Goal: Task Accomplishment & Management: Use online tool/utility

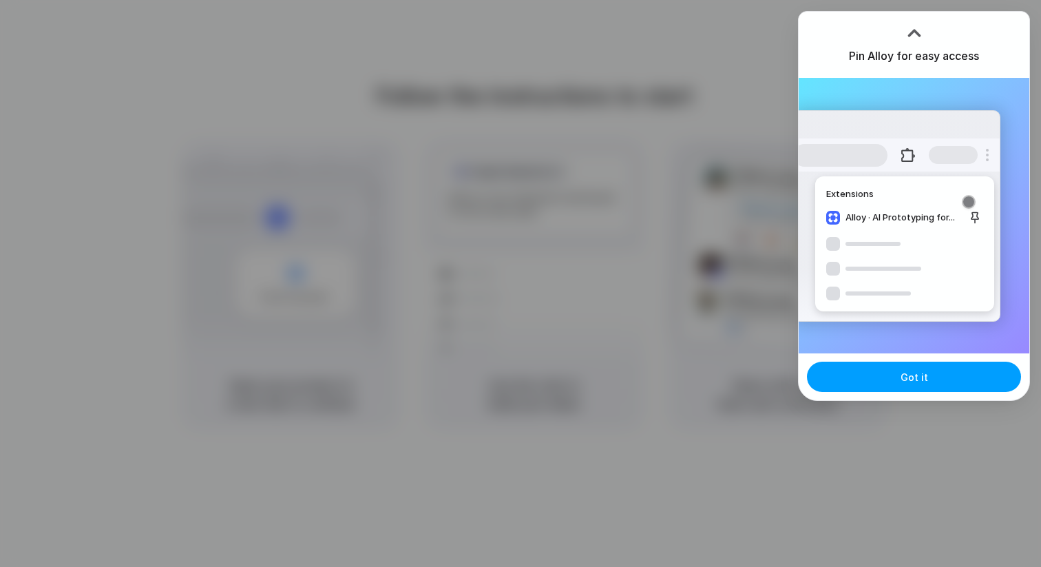
click at [925, 372] on span "Got it" at bounding box center [915, 377] width 28 height 14
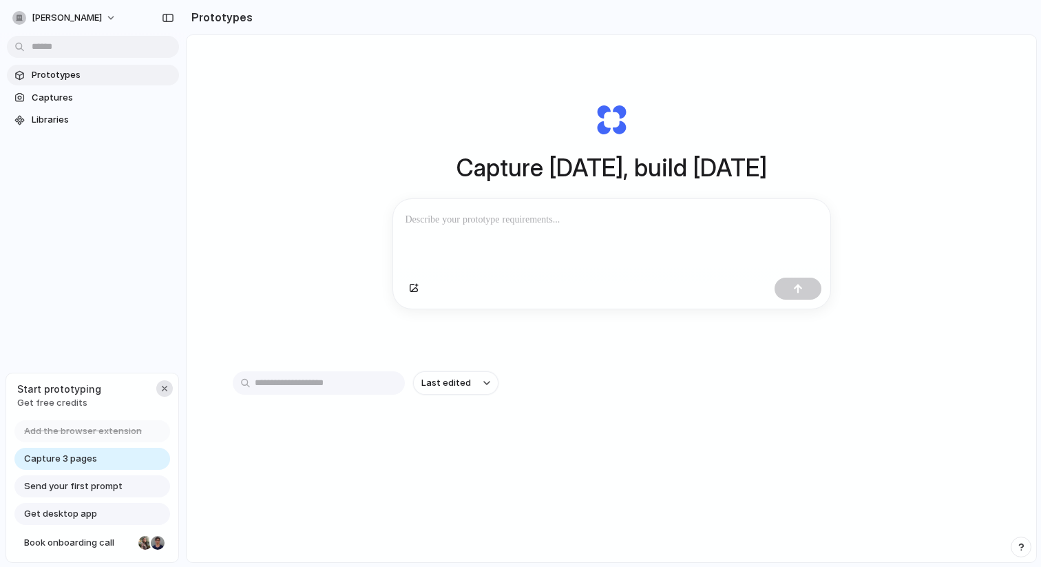
click at [165, 385] on div "button" at bounding box center [164, 388] width 11 height 11
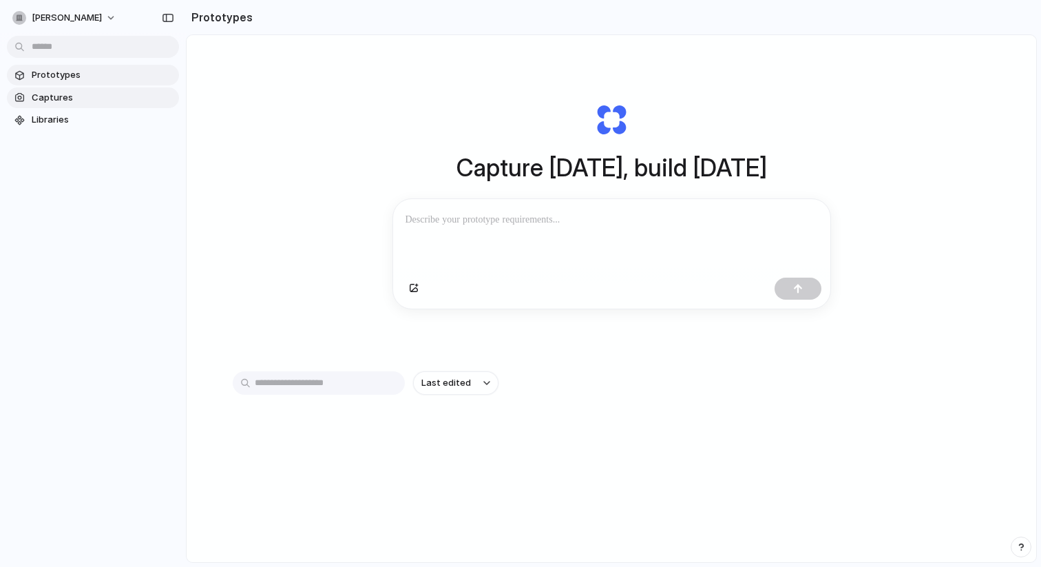
click at [81, 101] on span "Captures" at bounding box center [103, 98] width 142 height 14
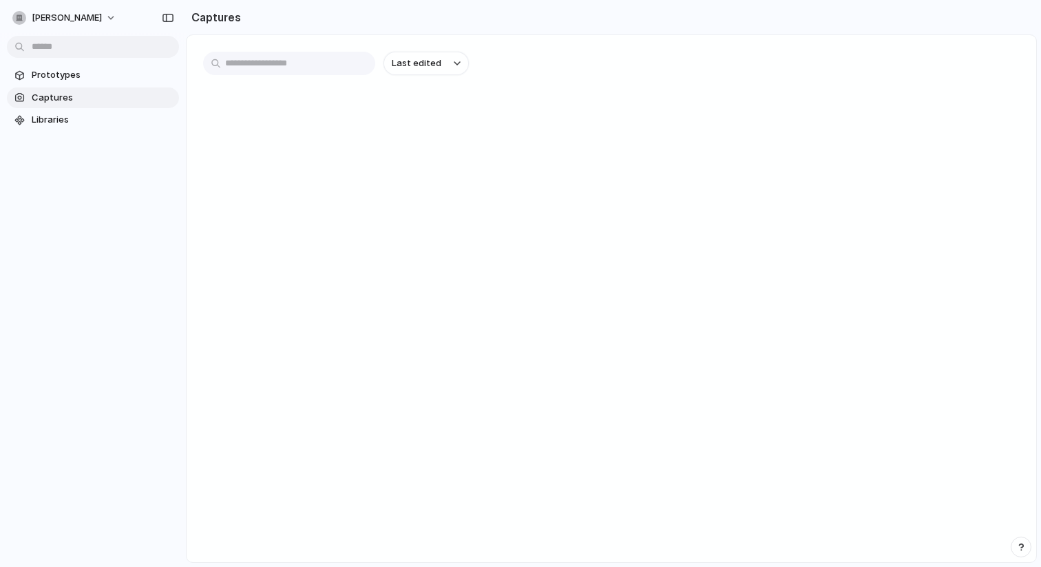
click at [79, 86] on section "Prototypes Captures Libraries" at bounding box center [93, 96] width 186 height 68
click at [79, 79] on span "Prototypes" at bounding box center [103, 75] width 142 height 14
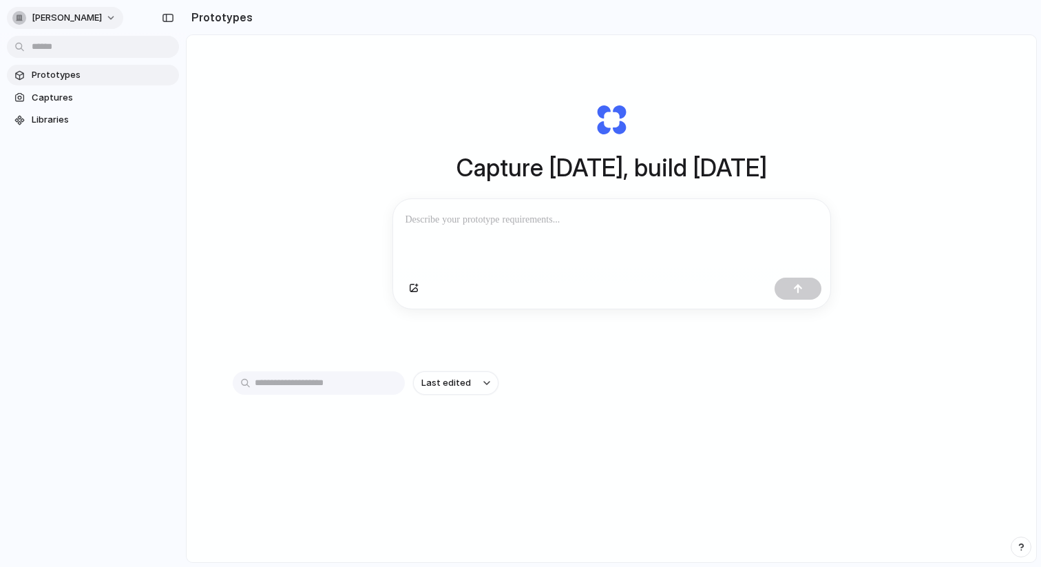
click at [87, 12] on span "[PERSON_NAME]" at bounding box center [67, 18] width 70 height 14
click at [78, 51] on li "Settings" at bounding box center [67, 49] width 114 height 22
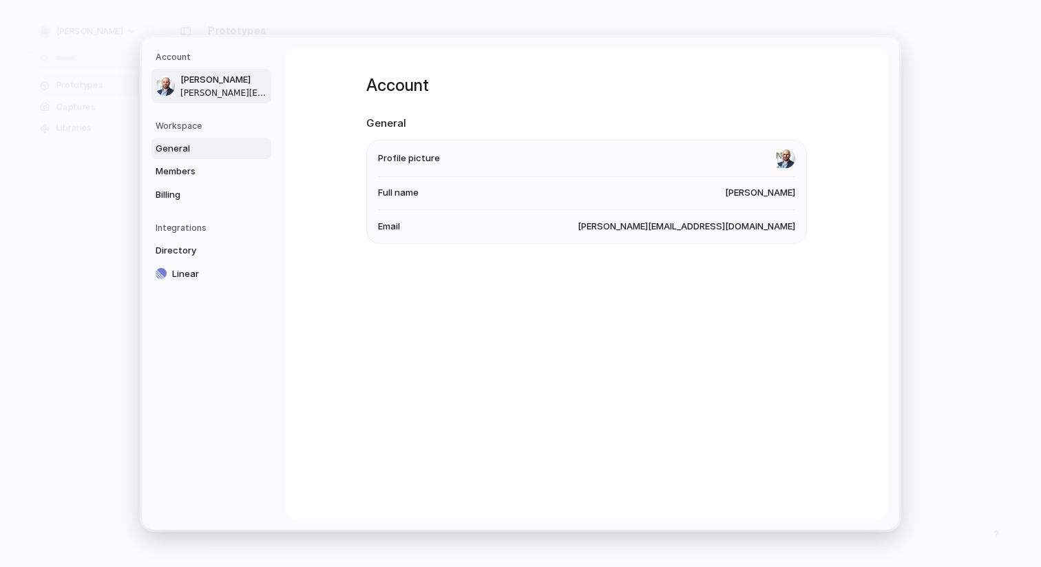
click at [186, 149] on span "General" at bounding box center [200, 149] width 88 height 14
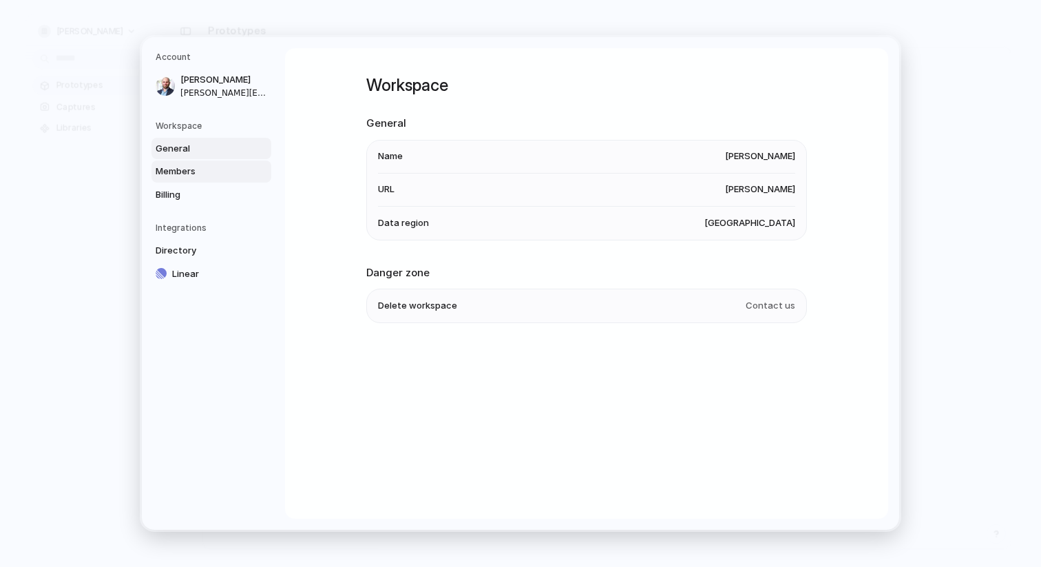
click at [185, 165] on span "Members" at bounding box center [200, 172] width 88 height 14
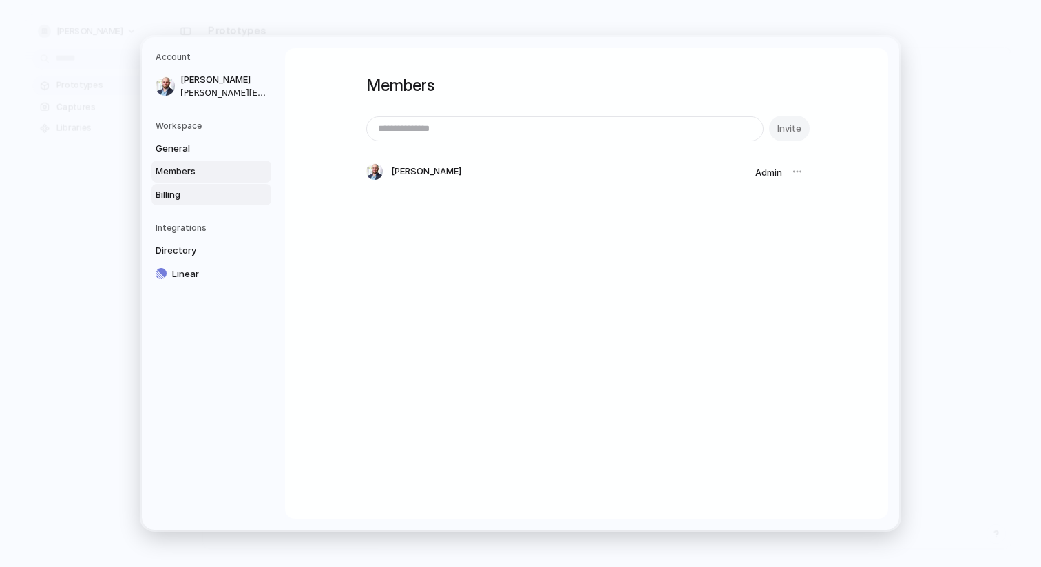
click at [186, 191] on span "Billing" at bounding box center [200, 195] width 88 height 14
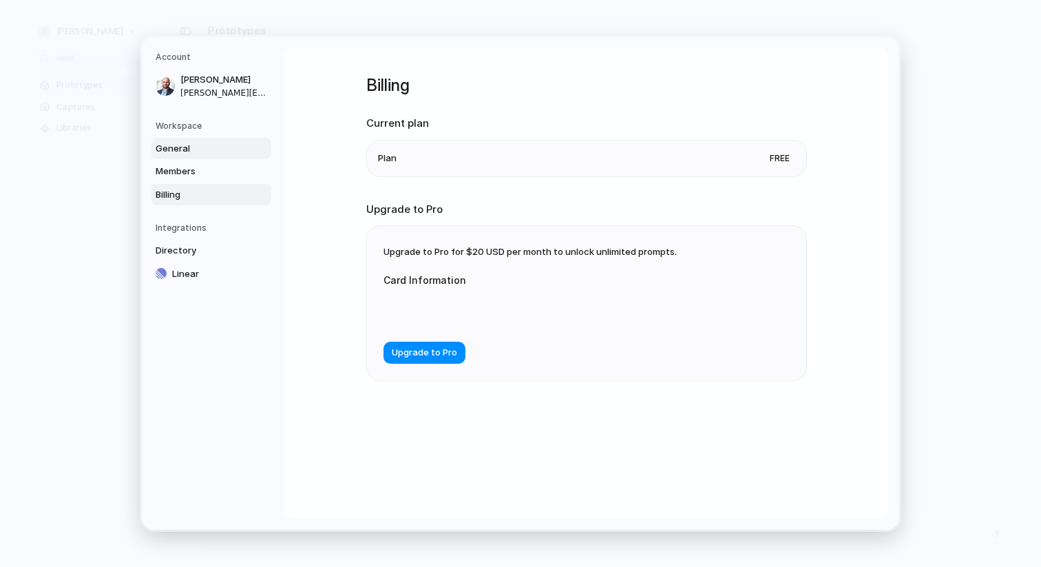
click at [240, 151] on span "General" at bounding box center [200, 149] width 88 height 14
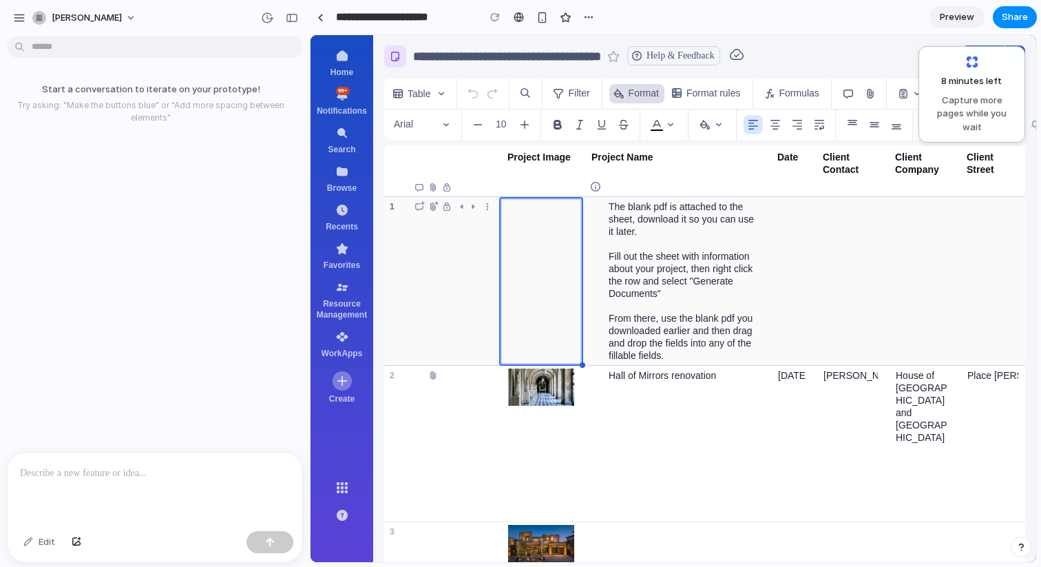
click at [433, 91] on div "Table" at bounding box center [420, 93] width 25 height 12
click at [320, 19] on div at bounding box center [320, 18] width 6 height 8
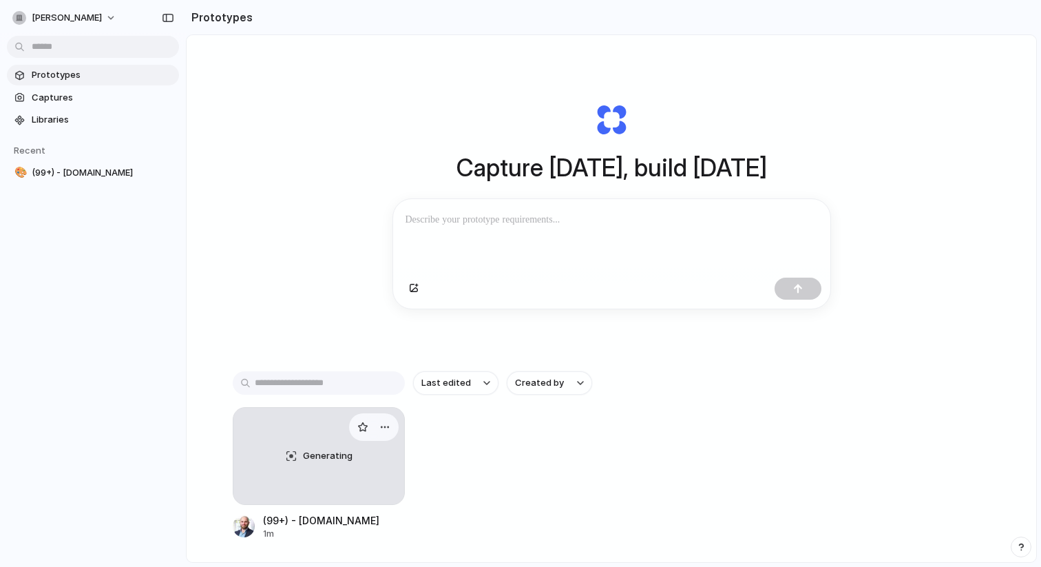
click at [316, 472] on div "Generating" at bounding box center [318, 456] width 171 height 96
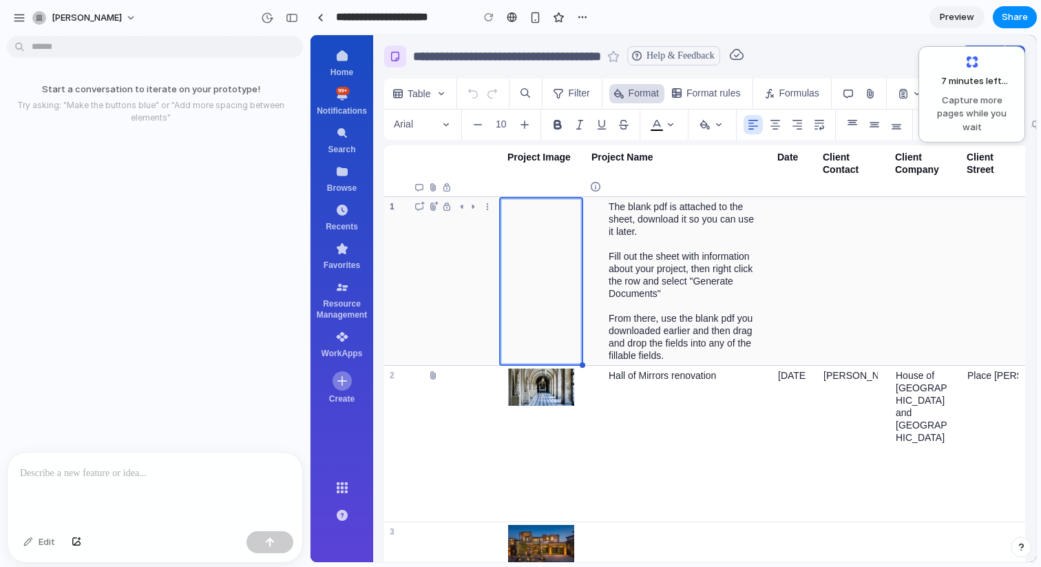
drag, startPoint x: 1293, startPoint y: 110, endPoint x: 906, endPoint y: 199, distance: 397.8
drag, startPoint x: 1300, startPoint y: 101, endPoint x: 1034, endPoint y: 45, distance: 272.4
drag, startPoint x: 979, startPoint y: 61, endPoint x: 923, endPoint y: 64, distance: 55.8
click at [923, 64] on div "7 minutes left .. Capture more pages while you wait" at bounding box center [972, 94] width 107 height 96
click at [405, 263] on div "content-root" at bounding box center [396, 280] width 32 height 169
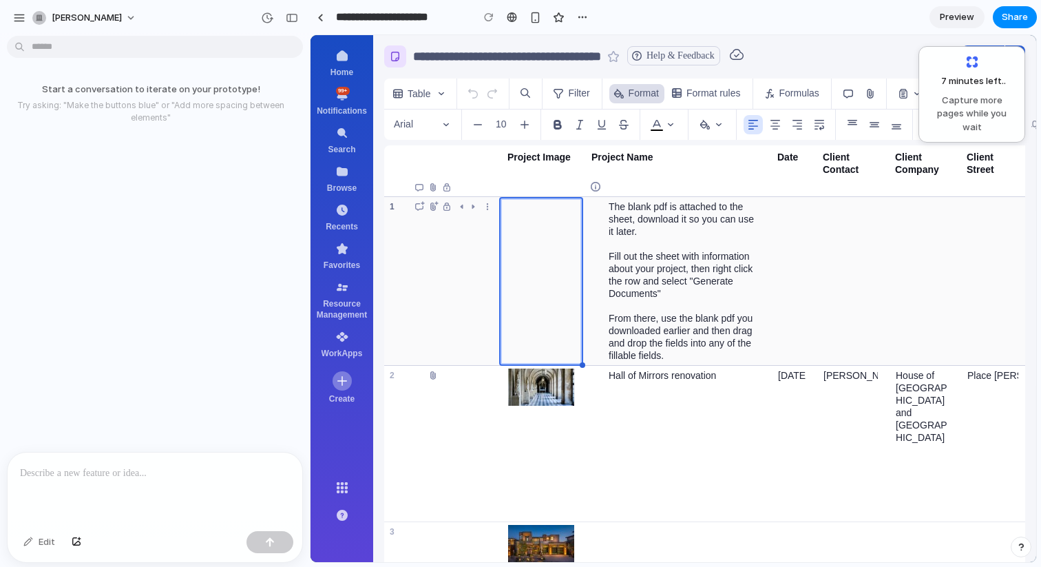
click at [423, 300] on div "content-root" at bounding box center [436, 280] width 126 height 169
click at [397, 209] on div "content-root" at bounding box center [396, 280] width 32 height 169
click at [782, 272] on div "content-root" at bounding box center [791, 281] width 45 height 168
click at [661, 291] on span "The blank pdf is attached to the sheet, download it so you can use it later. Fi…" at bounding box center [685, 280] width 152 height 161
click at [957, 19] on span "Preview" at bounding box center [957, 17] width 34 height 14
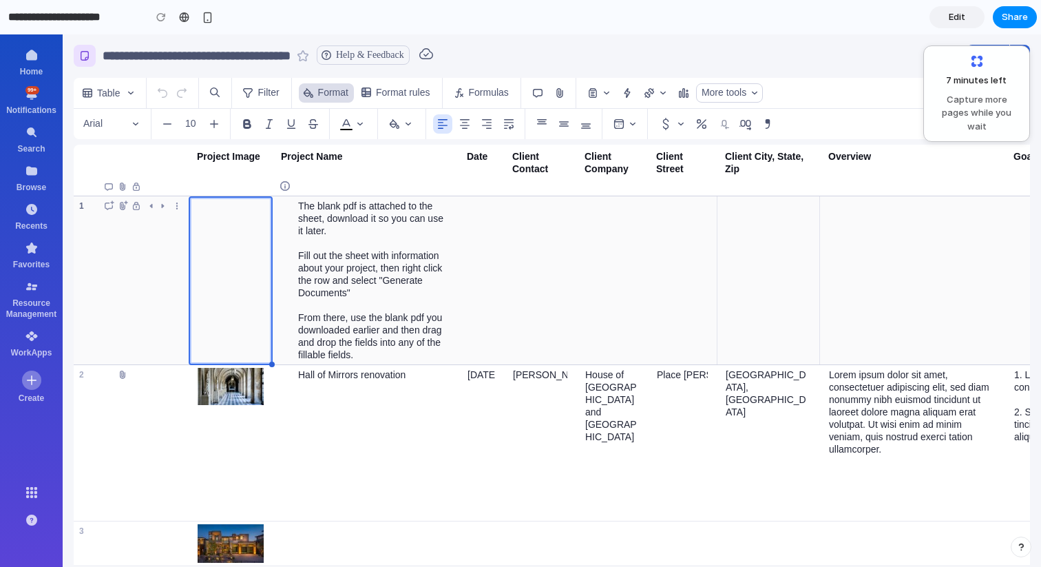
click at [727, 225] on div "content-root" at bounding box center [768, 280] width 103 height 168
click at [641, 264] on div "content-root" at bounding box center [612, 280] width 72 height 168
click at [825, 51] on div "Share" at bounding box center [742, 56] width 576 height 22
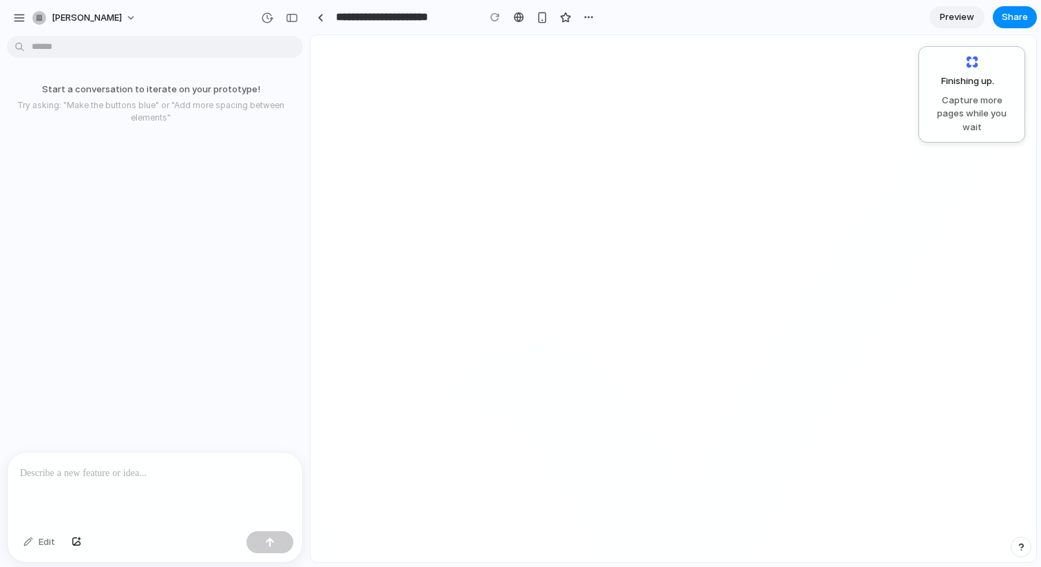
click at [968, 21] on span "Preview" at bounding box center [957, 17] width 34 height 14
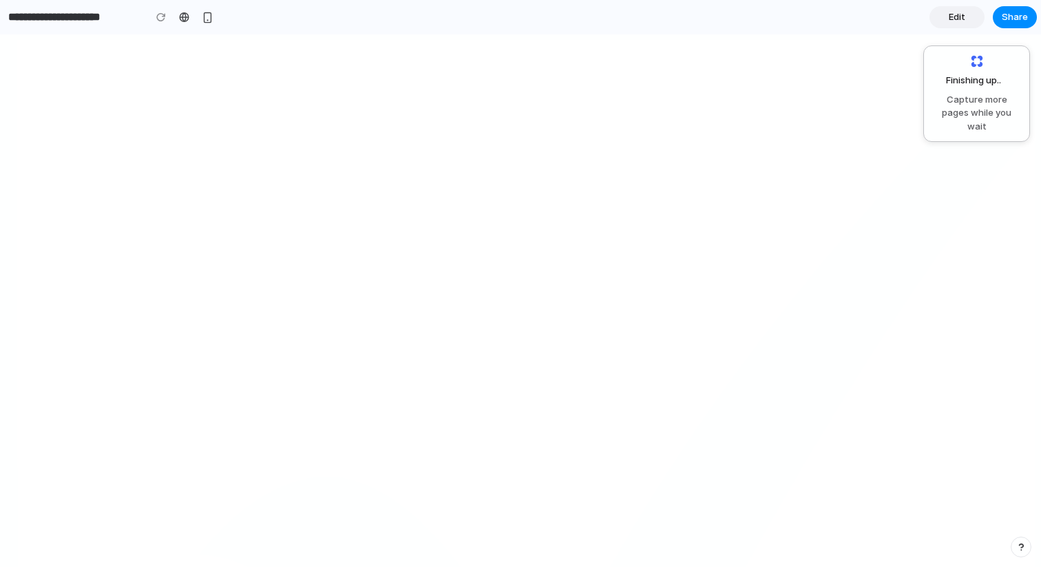
click at [934, 13] on link "Edit" at bounding box center [957, 17] width 55 height 22
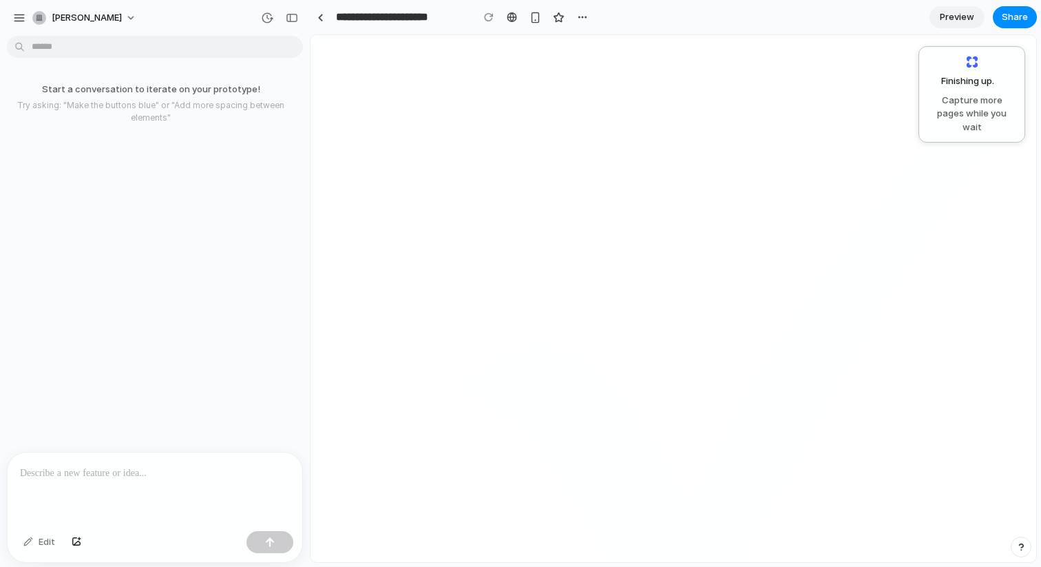
click at [230, 198] on div "Start a conversation to iterate on your prototype! Try asking: "Make the button…" at bounding box center [151, 246] width 302 height 410
click at [158, 441] on div "Start a conversation to iterate on your prototype! Try asking: "Make the button…" at bounding box center [151, 246] width 302 height 410
click at [158, 481] on p at bounding box center [155, 473] width 270 height 17
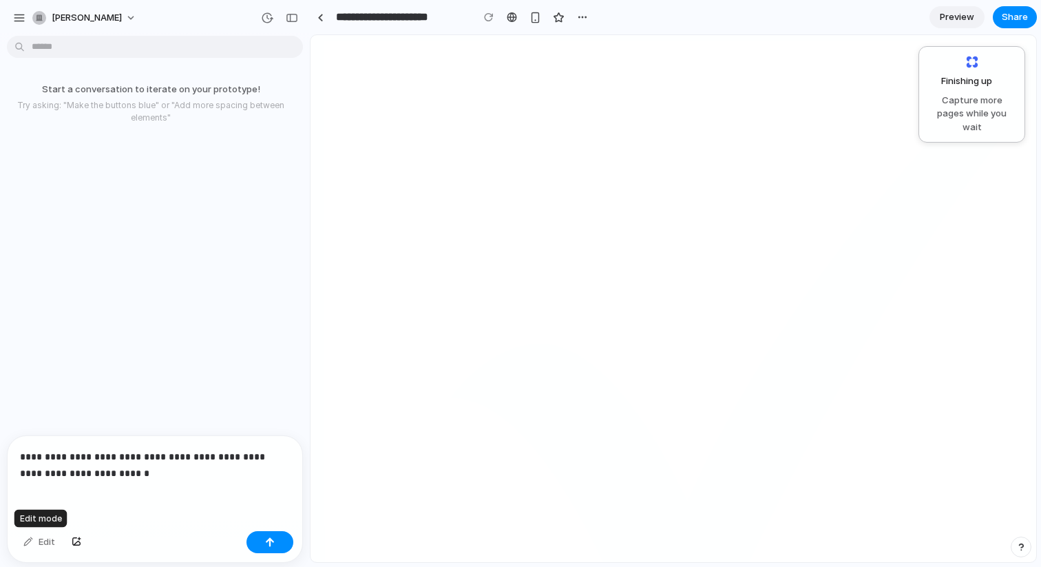
click at [46, 545] on div "Edit" at bounding box center [39, 542] width 45 height 22
click at [73, 458] on p "**********" at bounding box center [155, 464] width 270 height 33
click at [225, 468] on p "**********" at bounding box center [155, 464] width 270 height 33
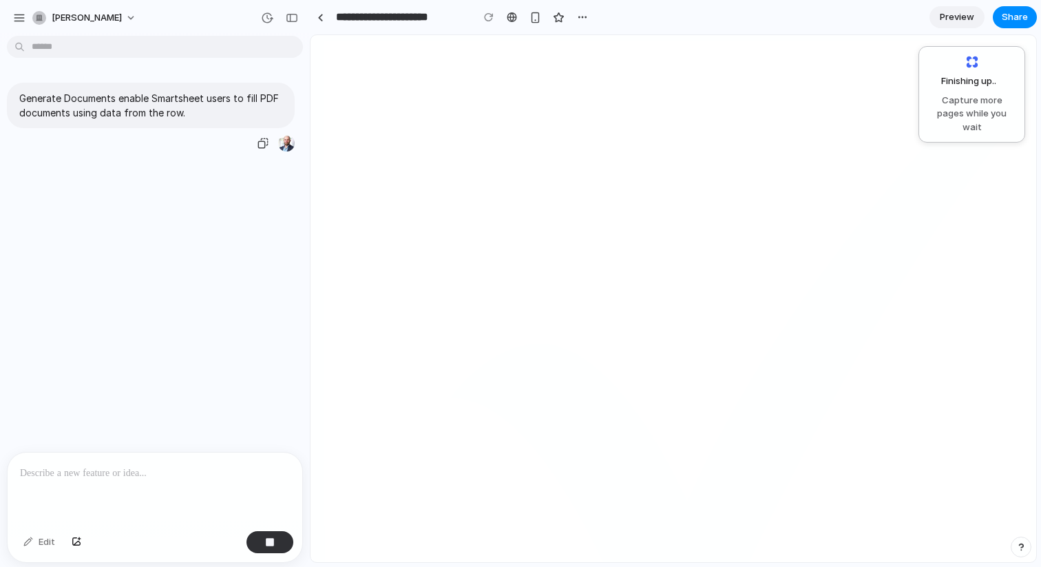
click at [171, 103] on p "Generate Documents enable Smartsheet users to fill PDF documents using data fro…" at bounding box center [150, 105] width 263 height 29
click at [169, 368] on div "Generate Documents enable Smartsheet users to fill PDF documents using data fro…" at bounding box center [151, 246] width 302 height 410
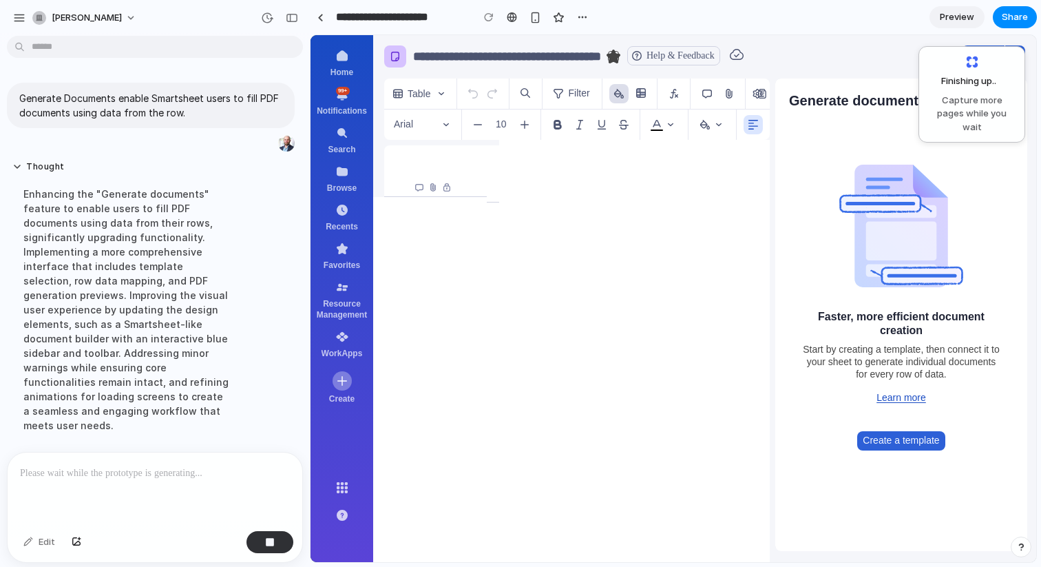
scroll to position [6, 0]
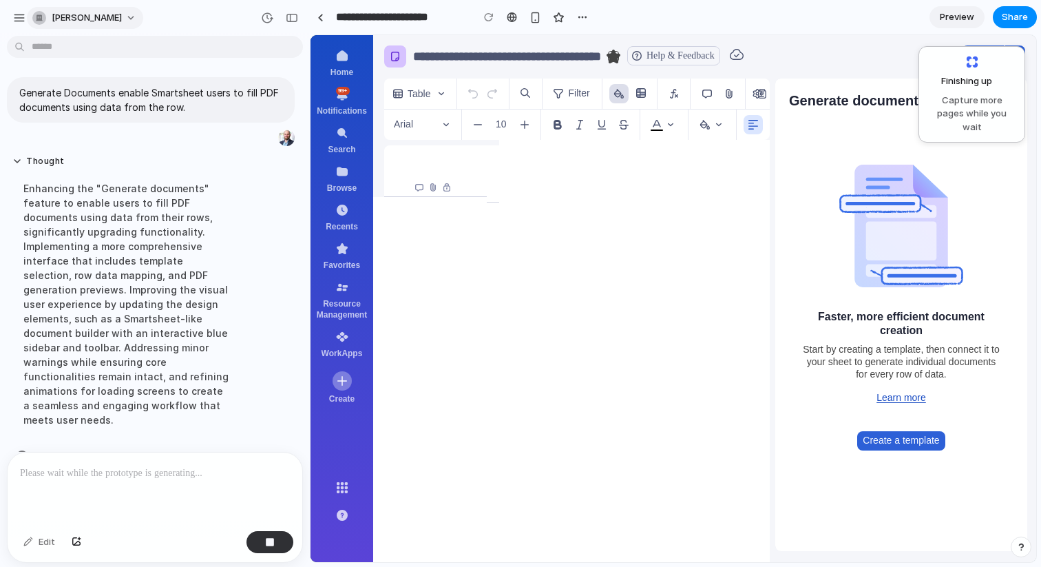
click at [107, 25] on button "[PERSON_NAME]" at bounding box center [85, 18] width 116 height 22
click at [176, 20] on div "Settings Invite members Change theme Sign out" at bounding box center [520, 283] width 1041 height 567
click at [20, 17] on div "button" at bounding box center [19, 18] width 12 height 12
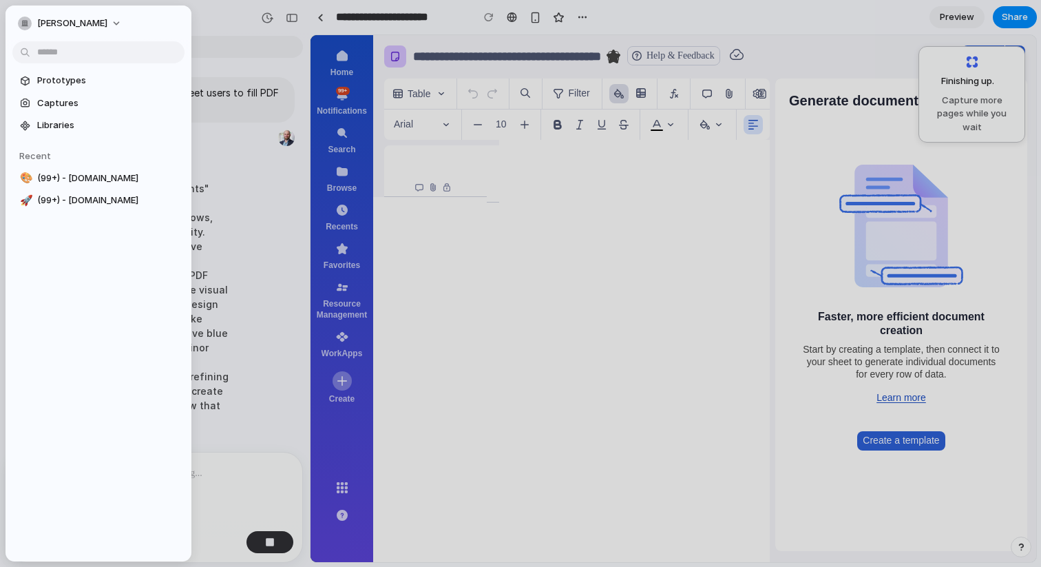
click at [242, 22] on div at bounding box center [520, 283] width 1041 height 567
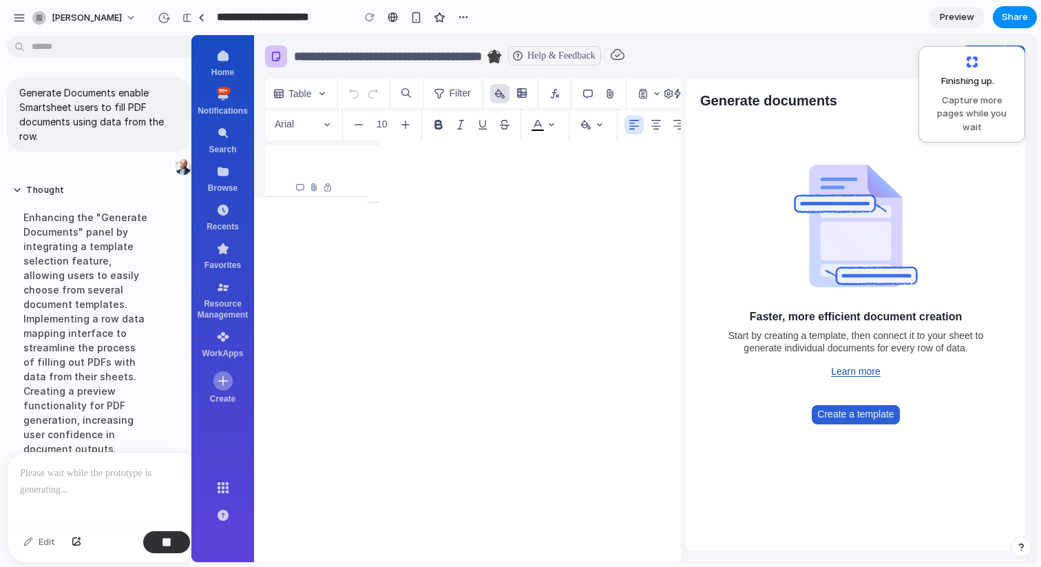
scroll to position [0, 0]
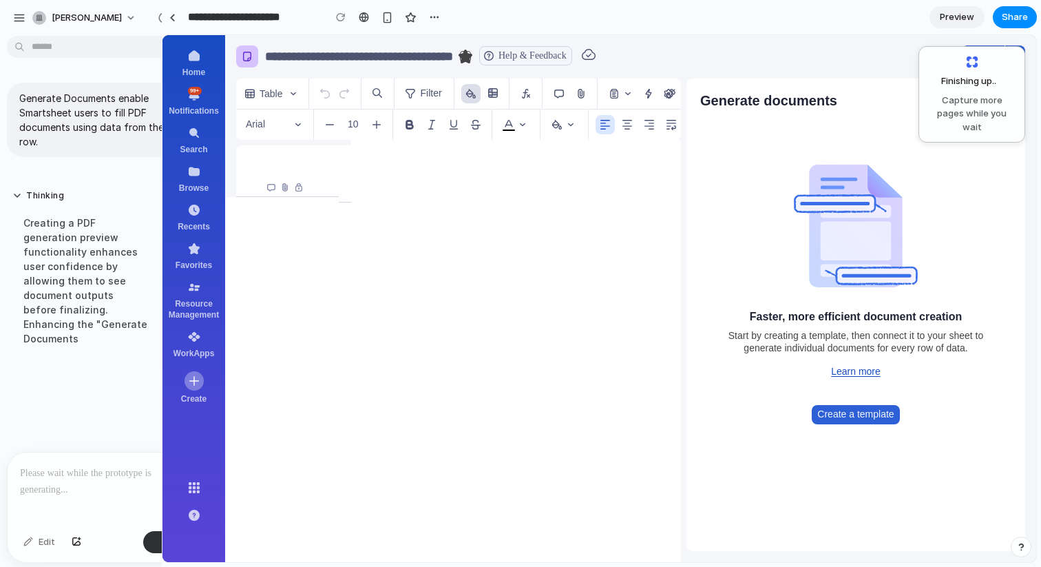
drag, startPoint x: 307, startPoint y: 41, endPoint x: 163, endPoint y: 54, distance: 144.6
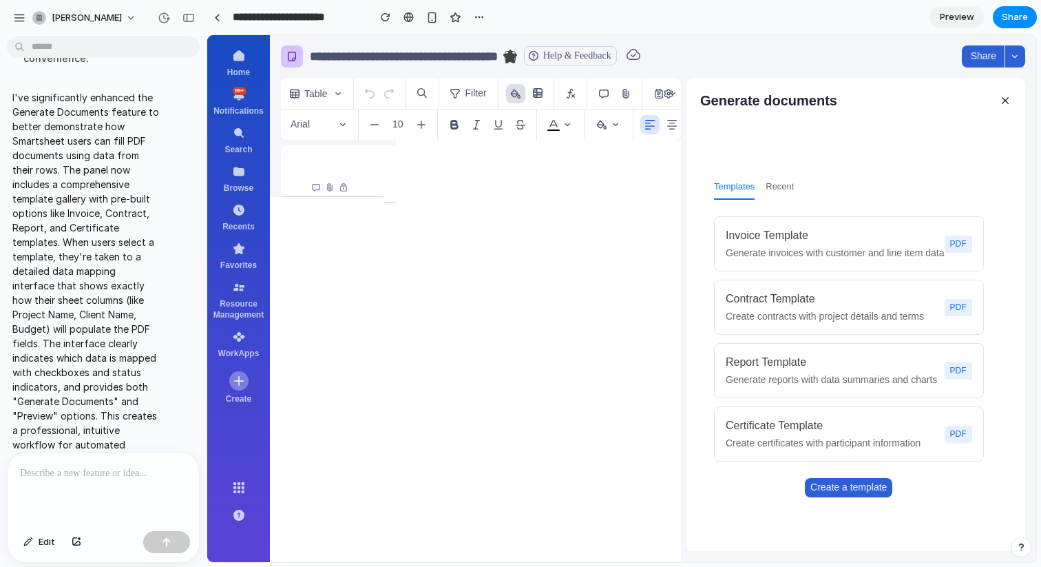
click at [782, 193] on button "Recent" at bounding box center [780, 187] width 28 height 25
click at [740, 191] on button "Templates" at bounding box center [734, 187] width 41 height 25
click at [776, 125] on div "Templates Recent Invoice Template Generate invoices with customer and line item…" at bounding box center [849, 334] width 325 height 434
click at [37, 547] on button "Edit" at bounding box center [39, 542] width 45 height 22
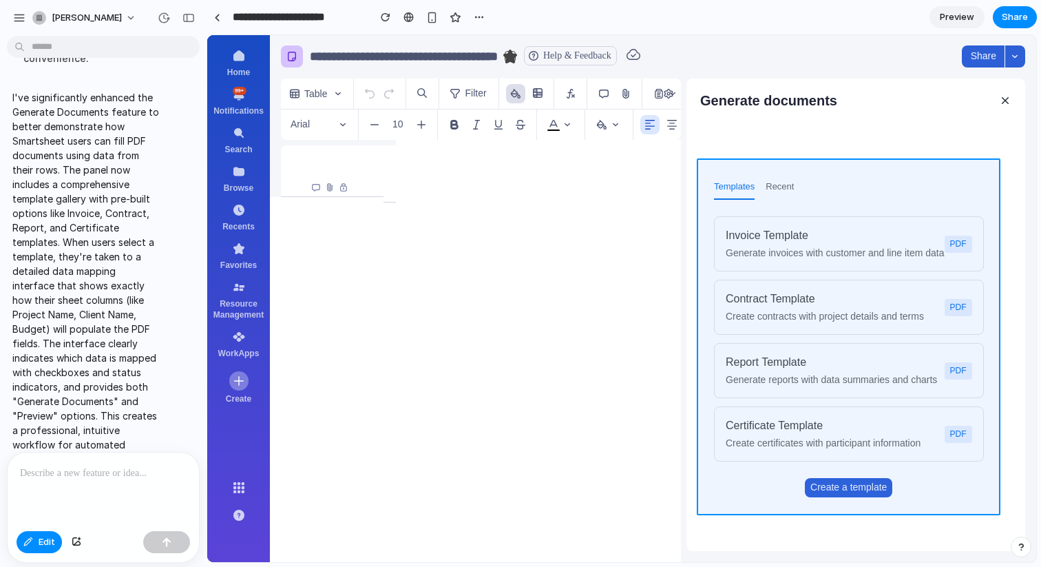
click at [839, 172] on div at bounding box center [622, 299] width 828 height 526
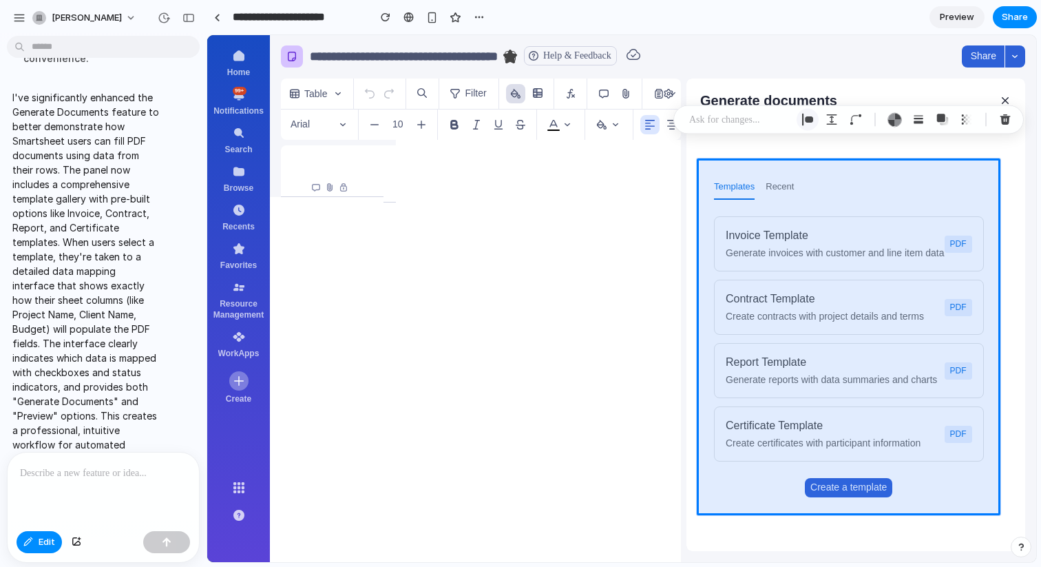
click at [808, 120] on div "button" at bounding box center [808, 120] width 12 height 12
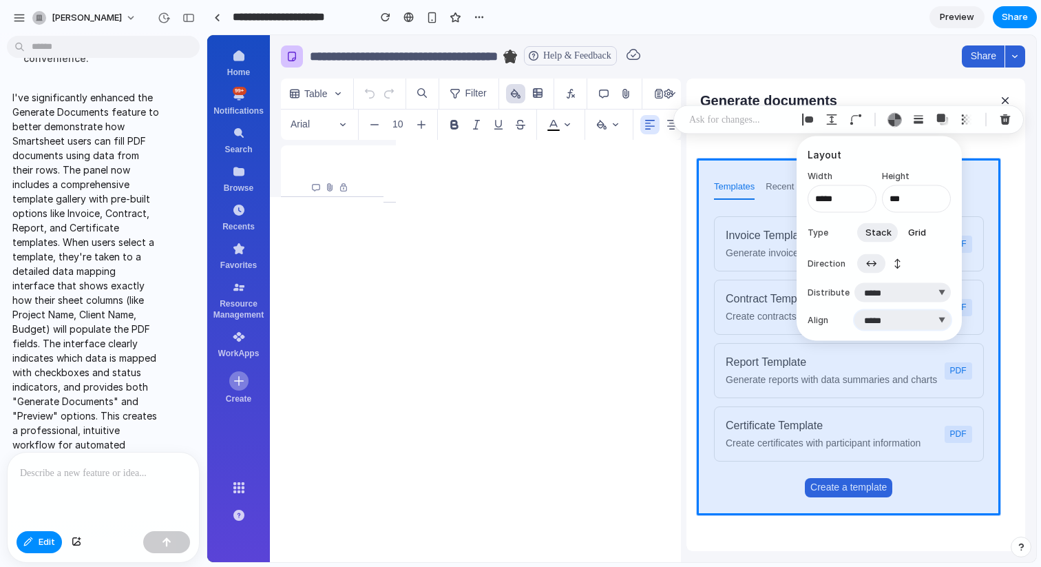
click at [888, 322] on select "***** ****** *** *******" at bounding box center [903, 320] width 96 height 19
click at [891, 293] on select "**********" at bounding box center [903, 292] width 96 height 19
click at [901, 261] on span "↕" at bounding box center [898, 263] width 8 height 14
click at [919, 231] on span "Grid" at bounding box center [917, 232] width 18 height 14
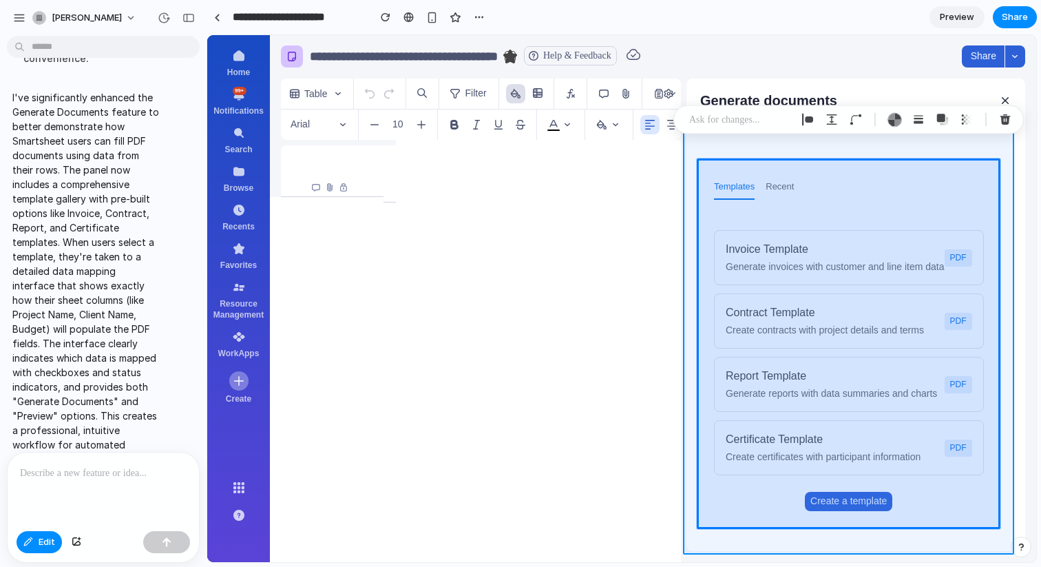
click at [972, 140] on div at bounding box center [622, 299] width 828 height 526
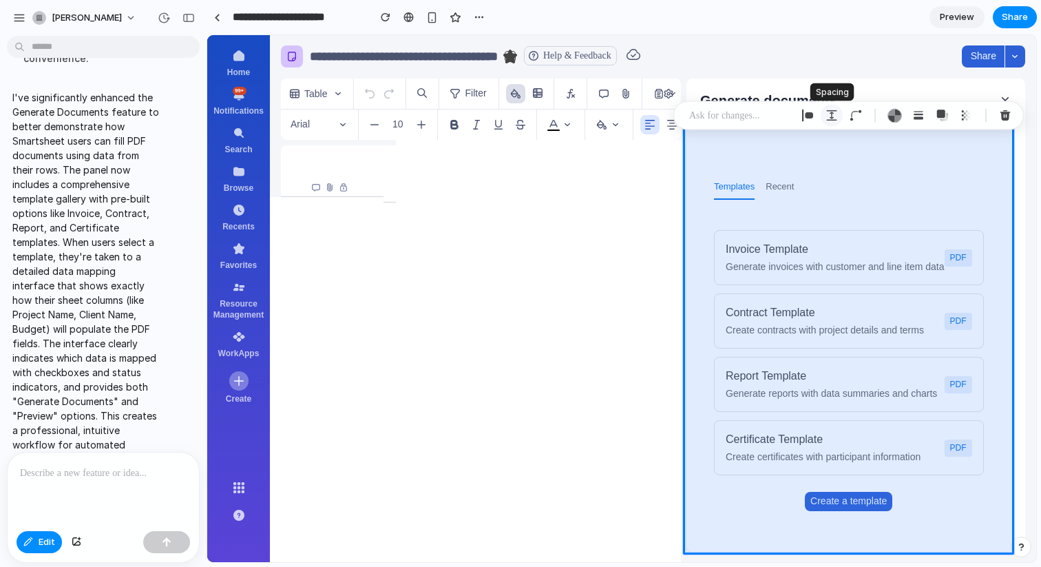
click at [834, 114] on div "button" at bounding box center [832, 115] width 12 height 12
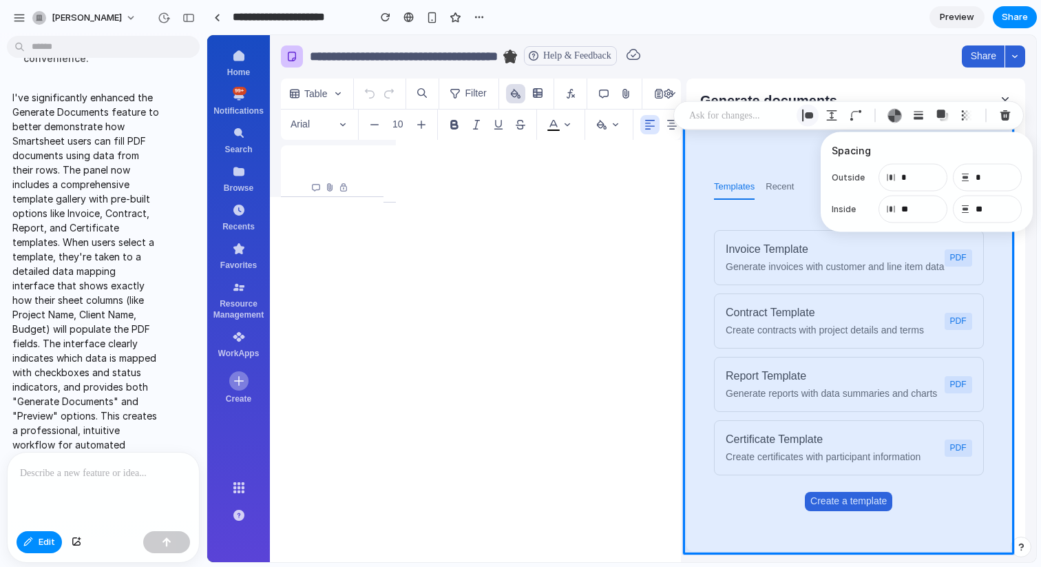
click at [814, 116] on button "button" at bounding box center [808, 116] width 22 height 22
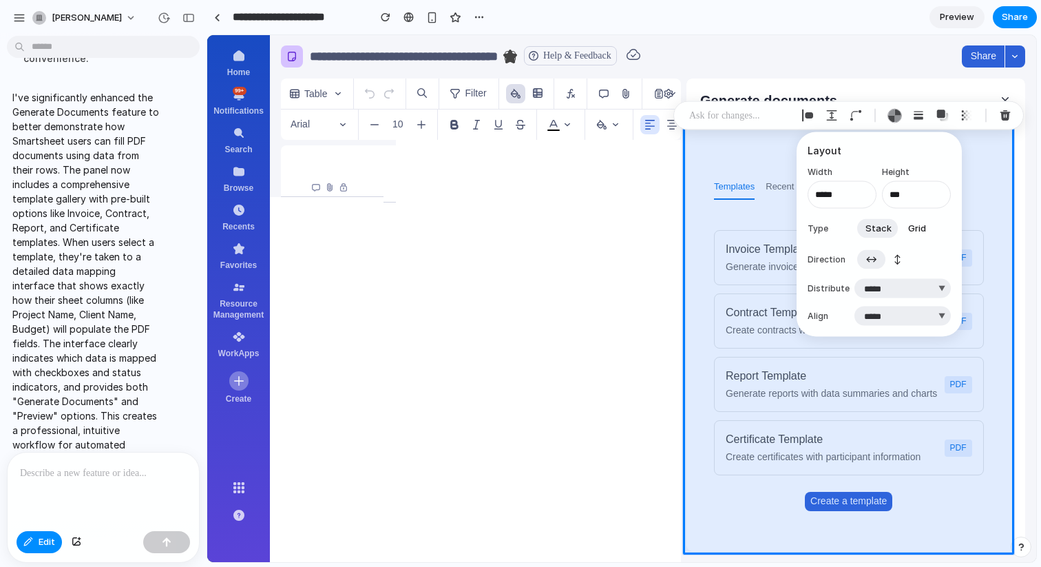
click at [921, 219] on button "Grid" at bounding box center [917, 228] width 34 height 22
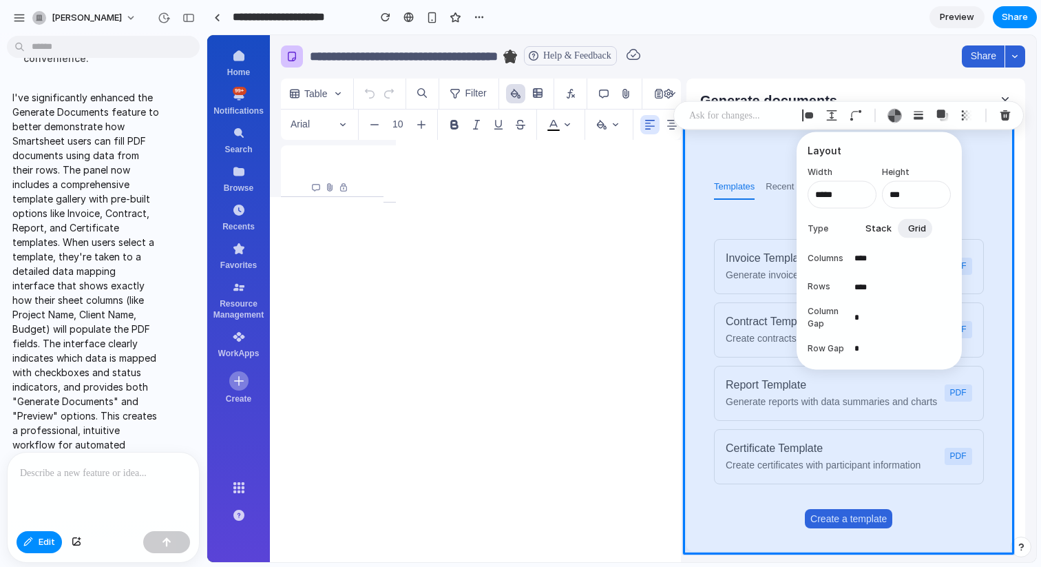
click at [868, 230] on span "Stack" at bounding box center [879, 228] width 26 height 14
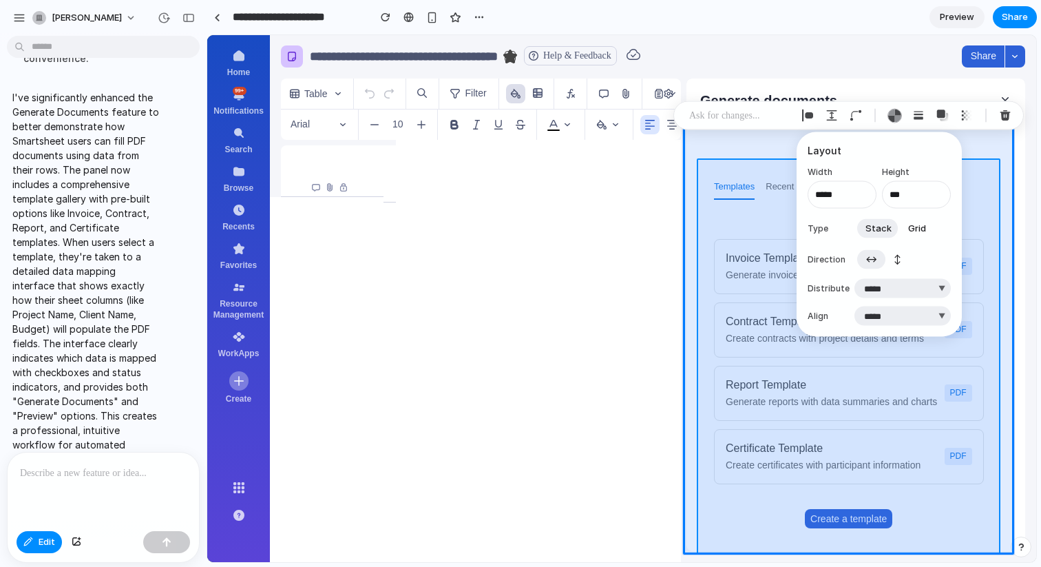
click at [729, 160] on div at bounding box center [622, 299] width 828 height 526
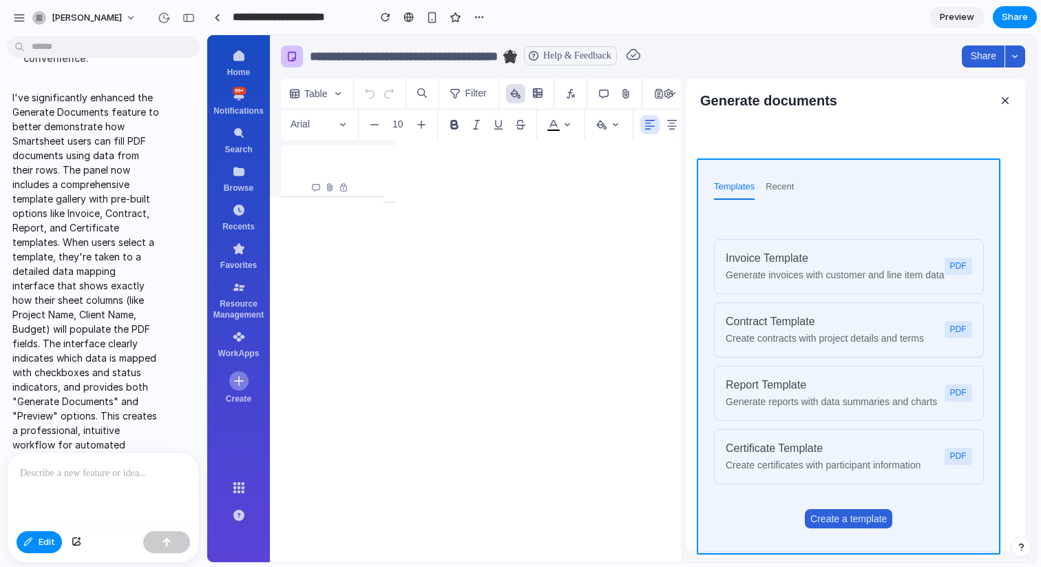
click at [736, 165] on div at bounding box center [622, 299] width 828 height 526
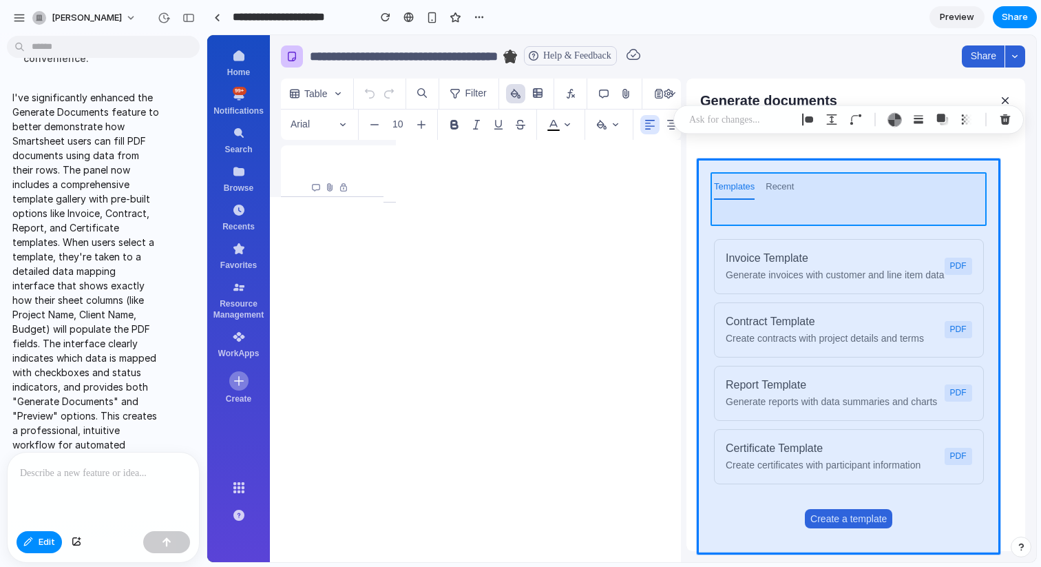
click at [810, 213] on div at bounding box center [622, 299] width 828 height 526
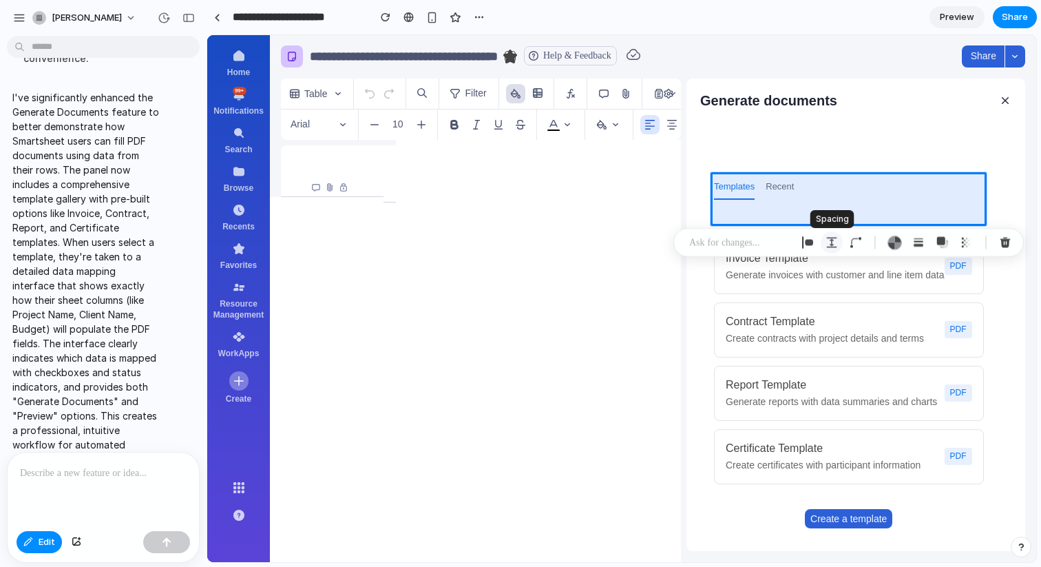
click at [824, 247] on button "button" at bounding box center [832, 242] width 22 height 22
click at [870, 246] on div at bounding box center [907, 242] width 220 height 22
click at [855, 243] on div "button" at bounding box center [856, 242] width 12 height 12
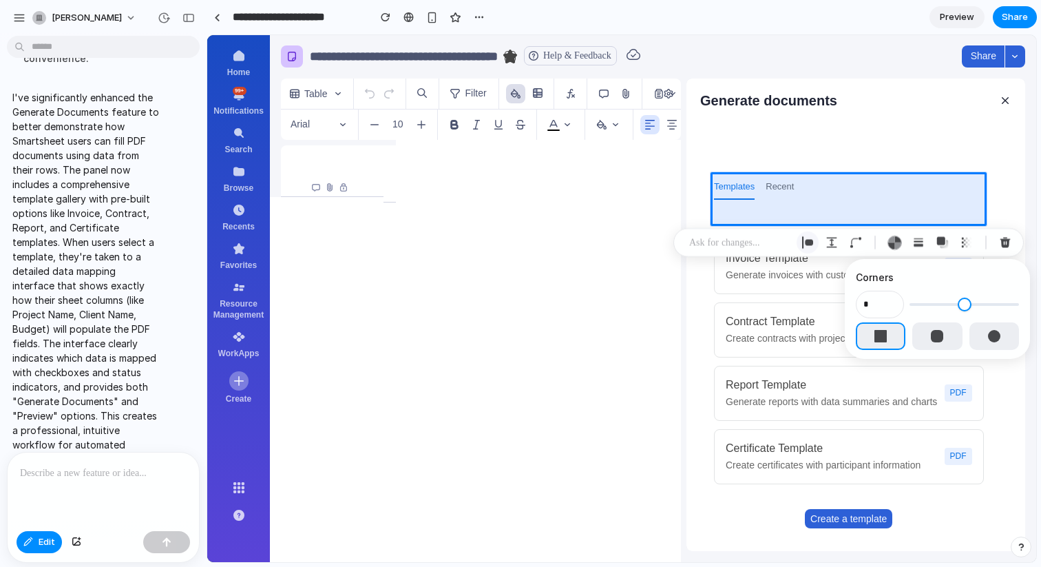
click at [816, 243] on button "button" at bounding box center [808, 242] width 22 height 22
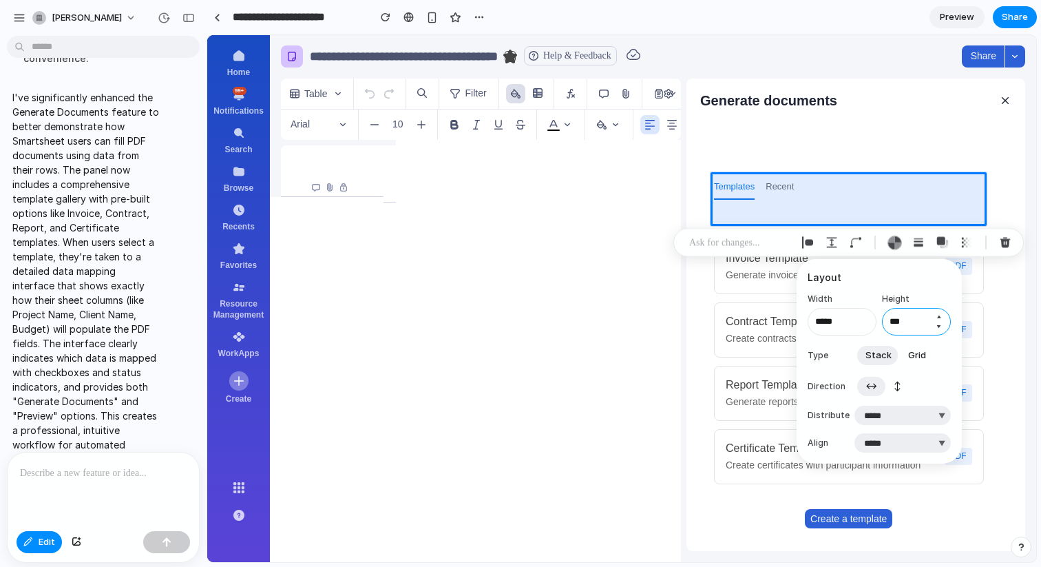
click at [910, 321] on input "***" at bounding box center [916, 322] width 69 height 28
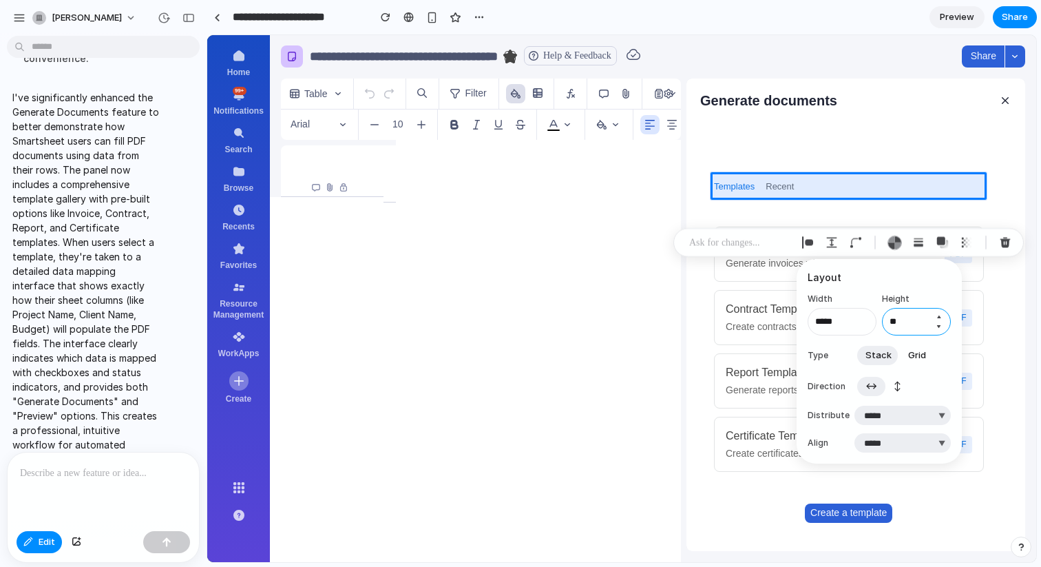
type input "*"
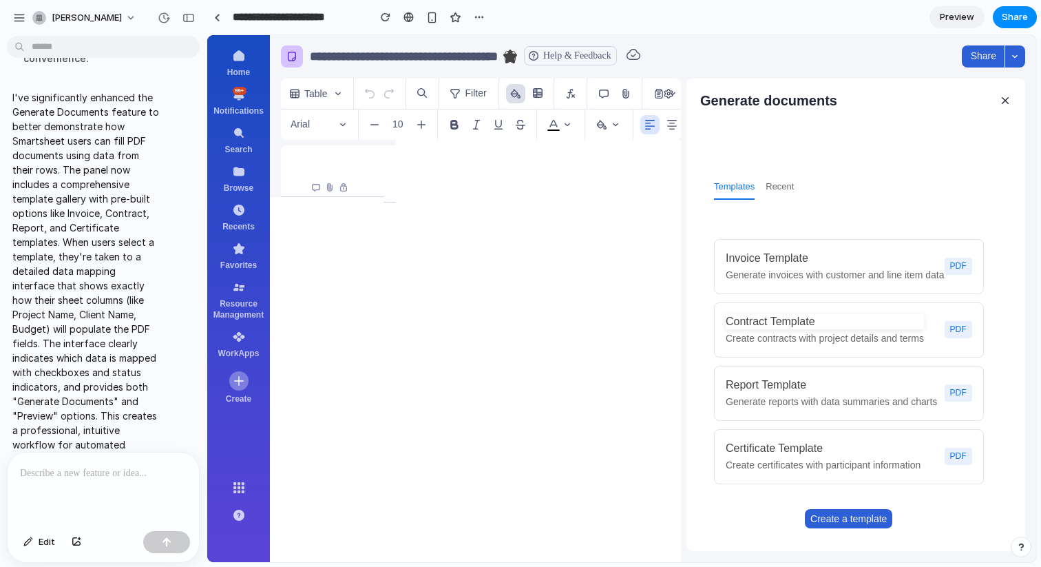
click at [899, 200] on div "Templates Recent" at bounding box center [849, 199] width 270 height 48
click at [36, 546] on button "Edit" at bounding box center [39, 542] width 45 height 22
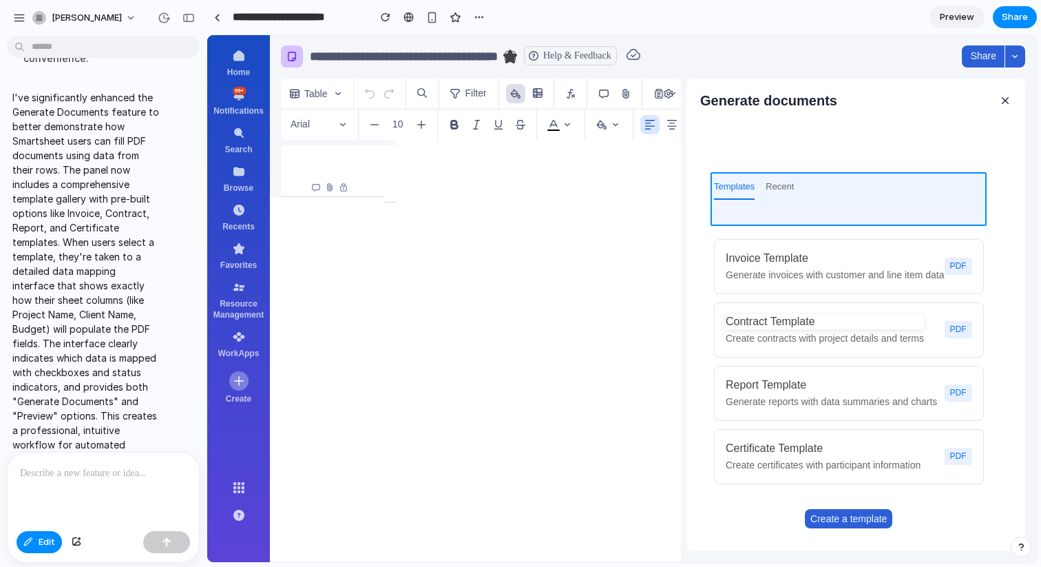
click at [832, 209] on div at bounding box center [622, 299] width 828 height 526
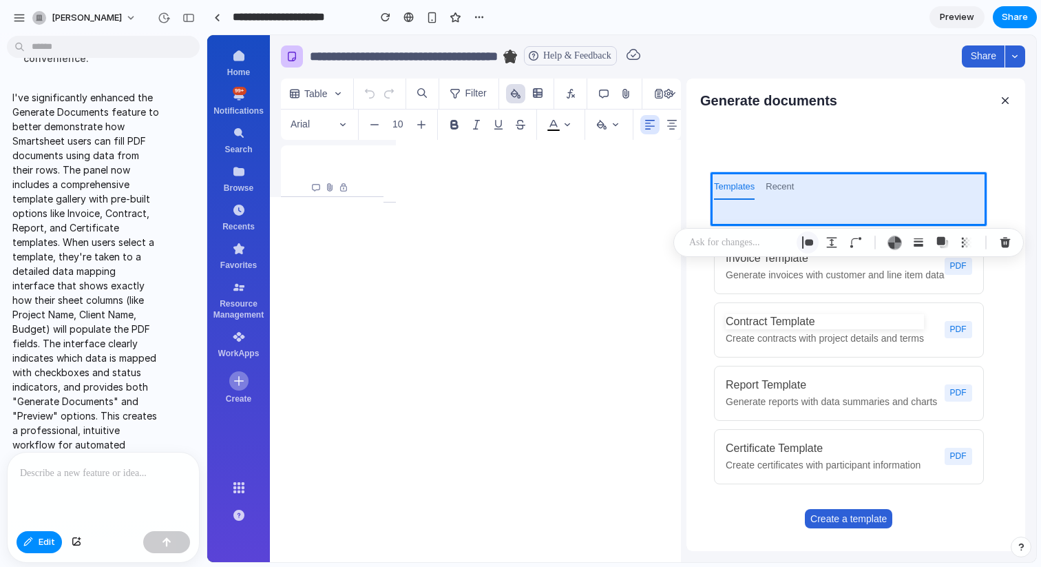
click at [802, 243] on div "button" at bounding box center [808, 242] width 12 height 12
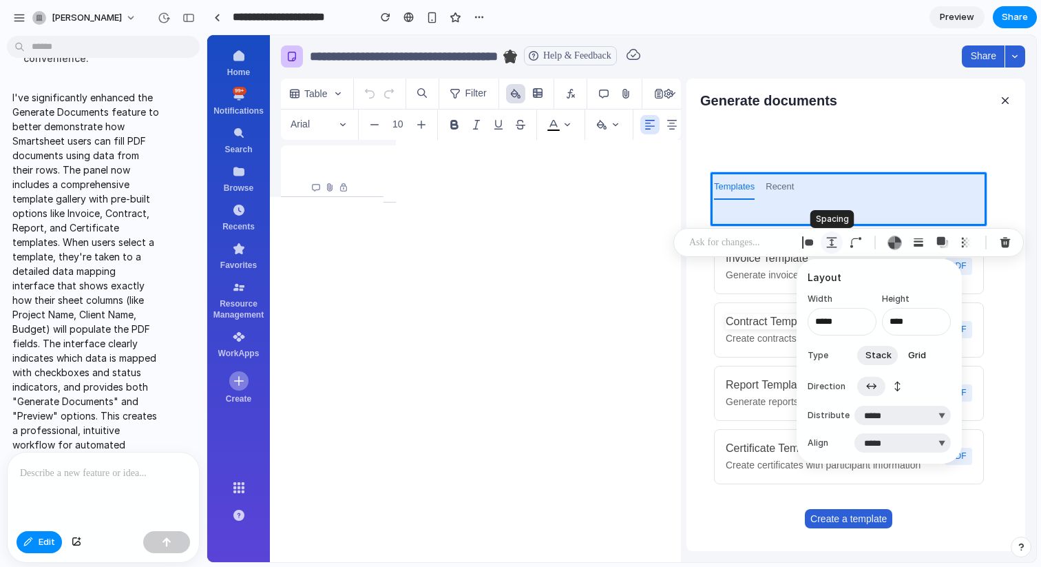
click at [833, 245] on div "button" at bounding box center [832, 242] width 12 height 12
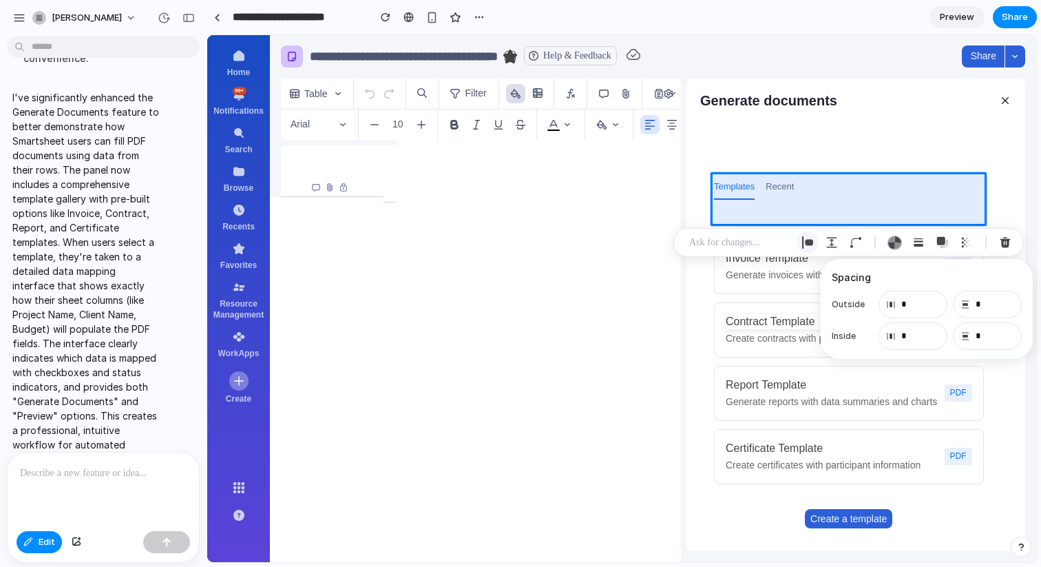
click at [811, 240] on div "button" at bounding box center [808, 242] width 12 height 12
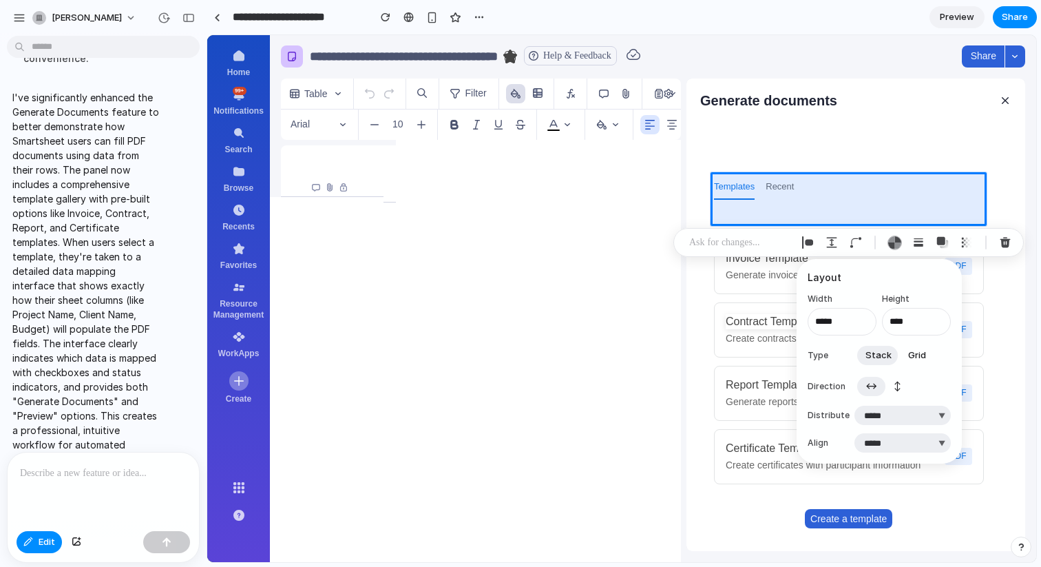
click at [901, 387] on span "↕" at bounding box center [898, 386] width 8 height 14
click at [880, 390] on button "↔" at bounding box center [871, 386] width 28 height 22
click at [861, 241] on div "button" at bounding box center [856, 242] width 12 height 12
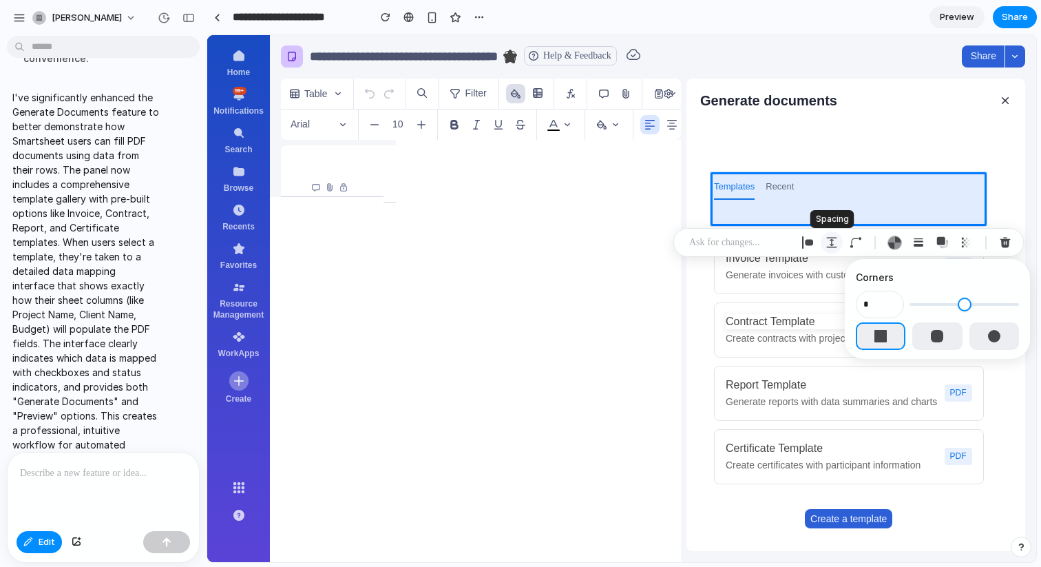
click at [839, 241] on button "button" at bounding box center [832, 242] width 22 height 22
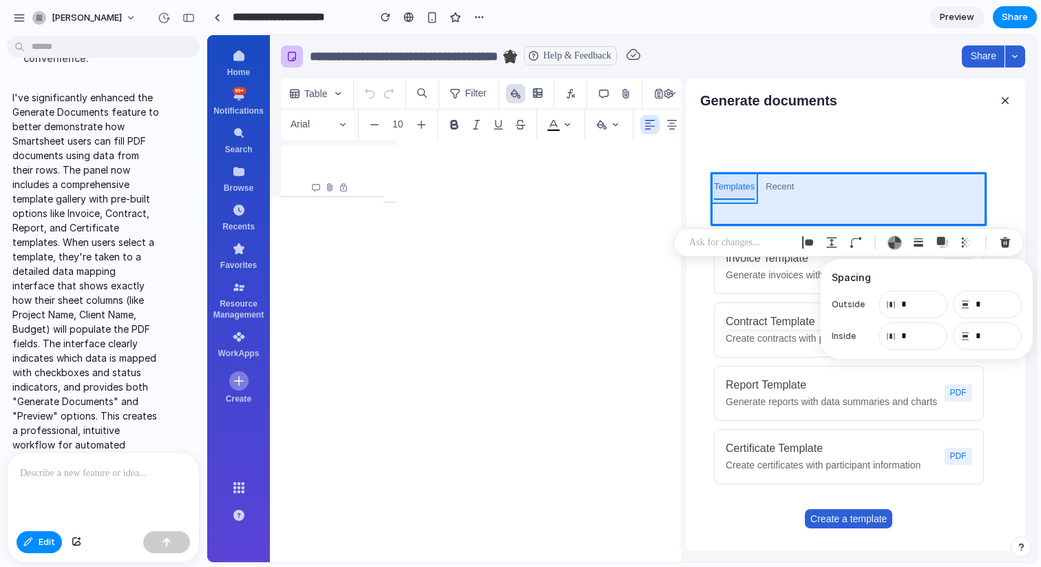
click at [758, 158] on div at bounding box center [622, 299] width 828 height 526
type input "**"
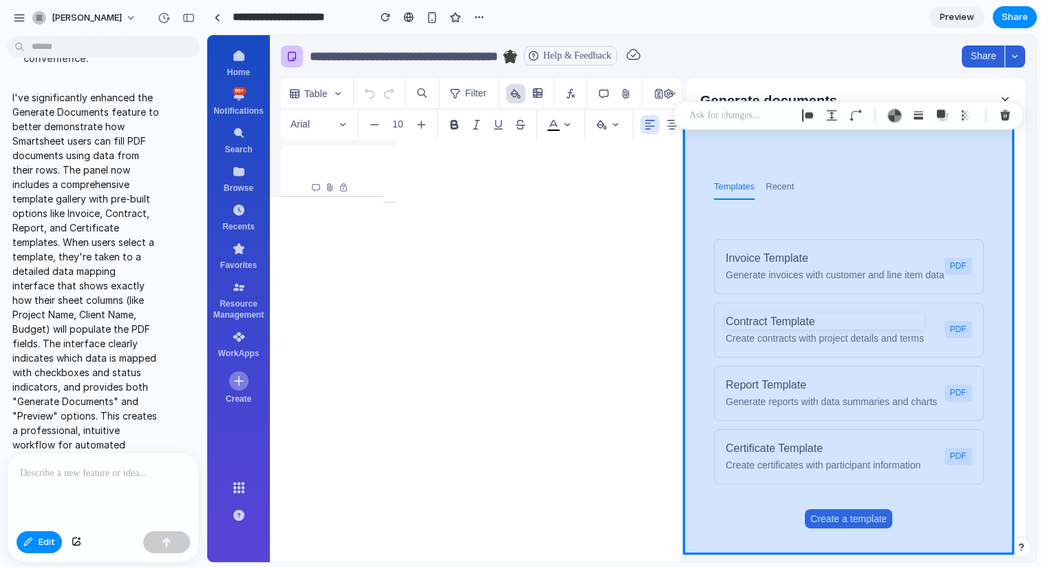
click at [614, 220] on div at bounding box center [622, 299] width 828 height 526
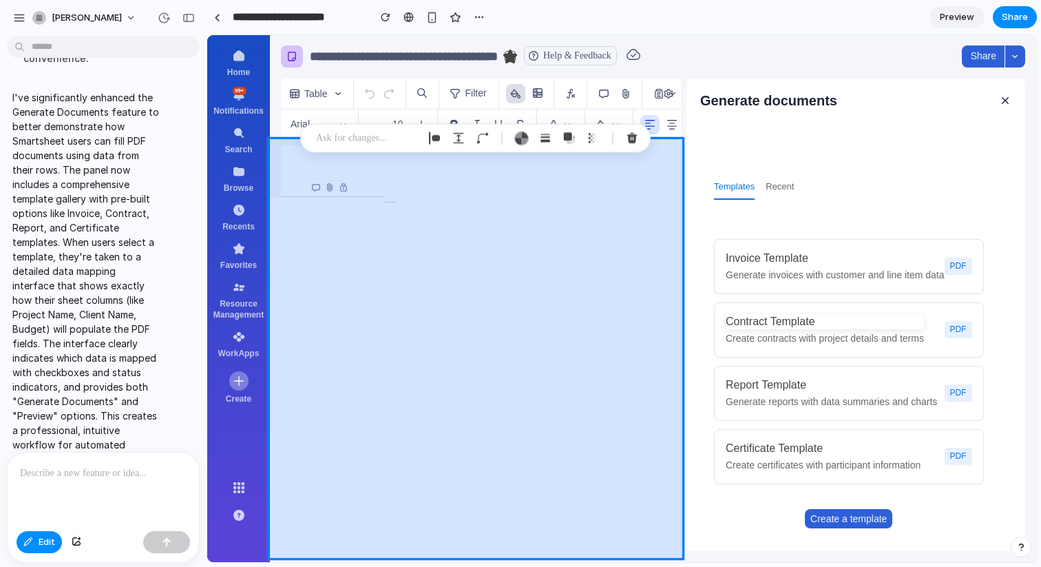
click at [814, 98] on div at bounding box center [622, 299] width 828 height 526
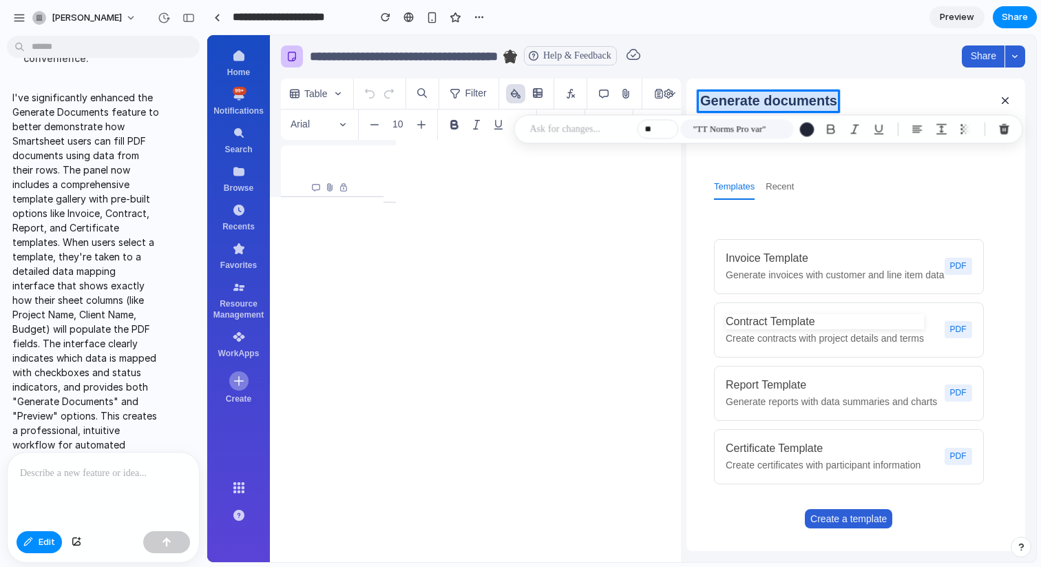
click at [842, 64] on div at bounding box center [622, 299] width 828 height 526
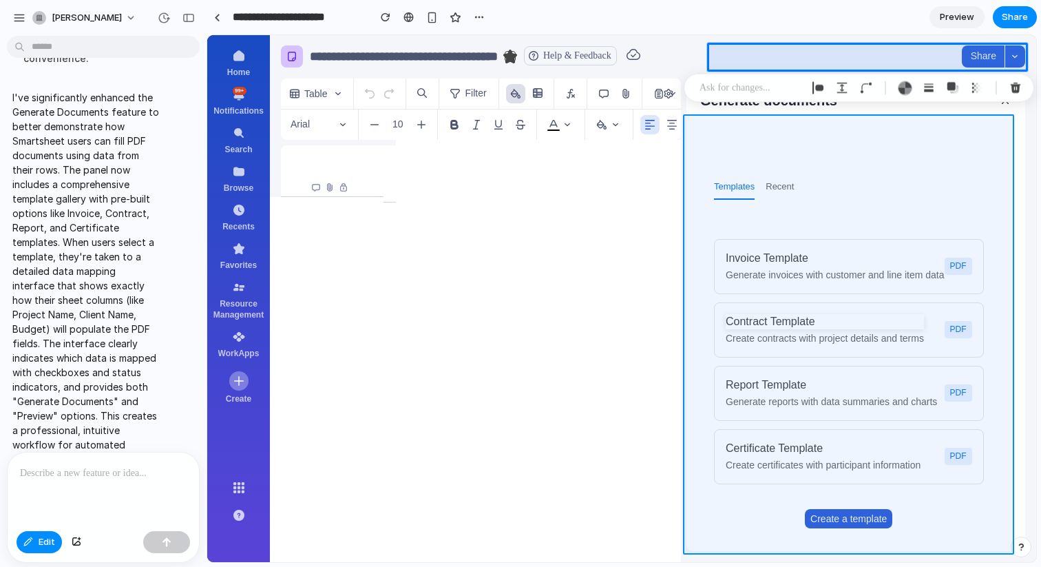
click at [953, 139] on div at bounding box center [622, 299] width 828 height 526
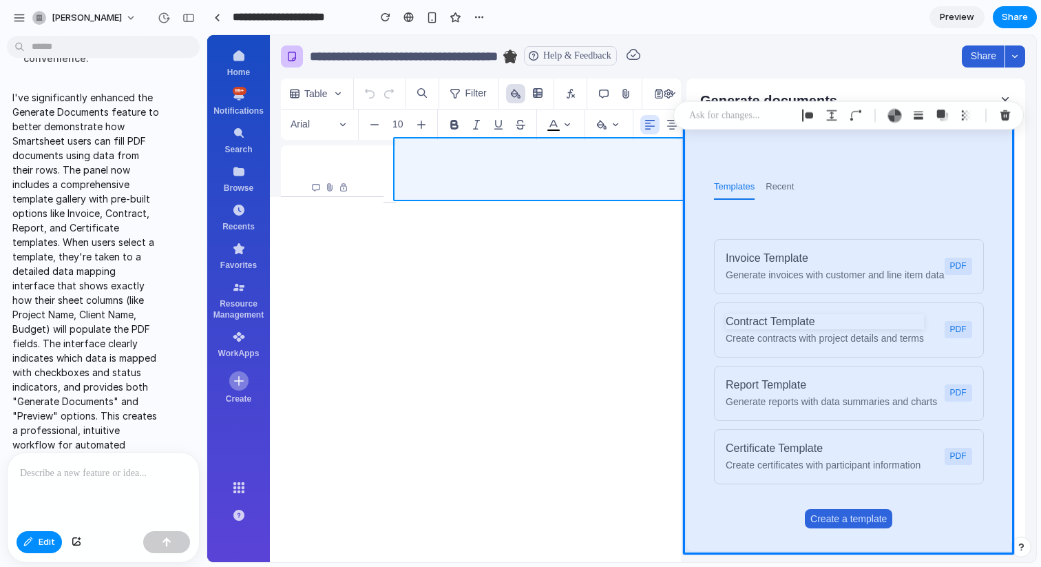
click at [461, 196] on div at bounding box center [622, 299] width 828 height 526
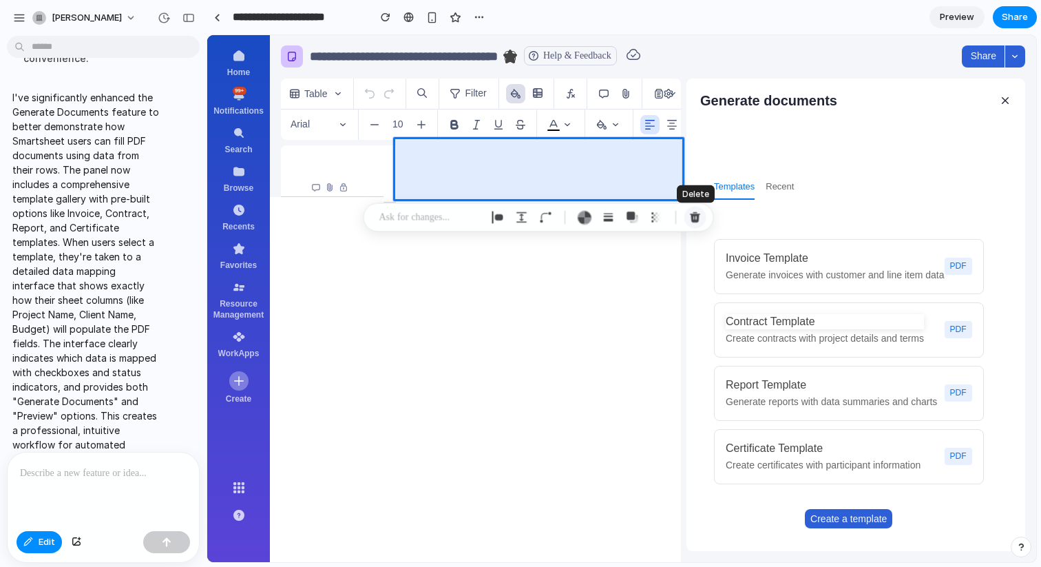
click at [698, 220] on div "button" at bounding box center [695, 217] width 12 height 12
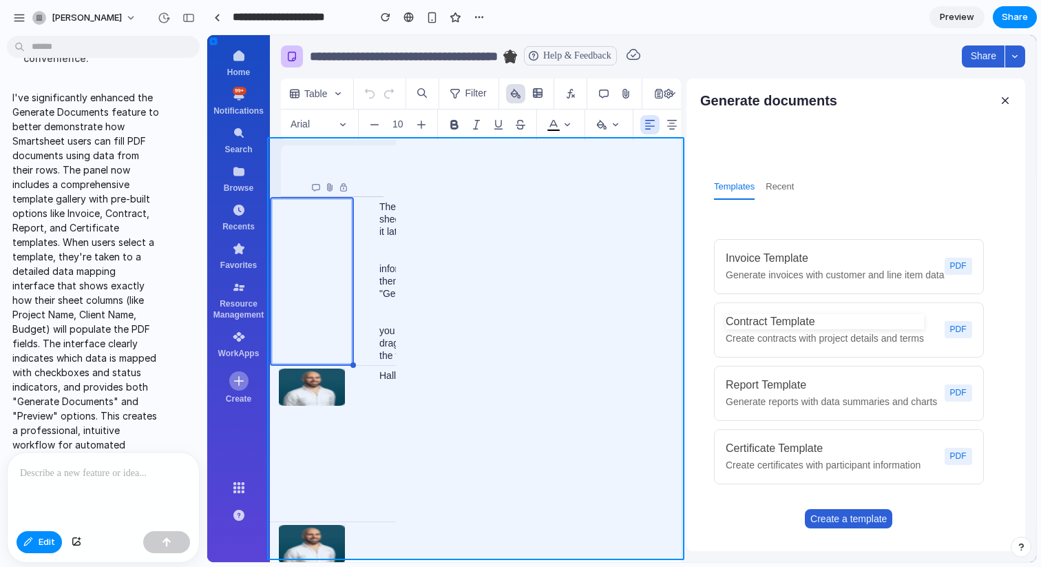
click at [464, 247] on div at bounding box center [622, 299] width 828 height 526
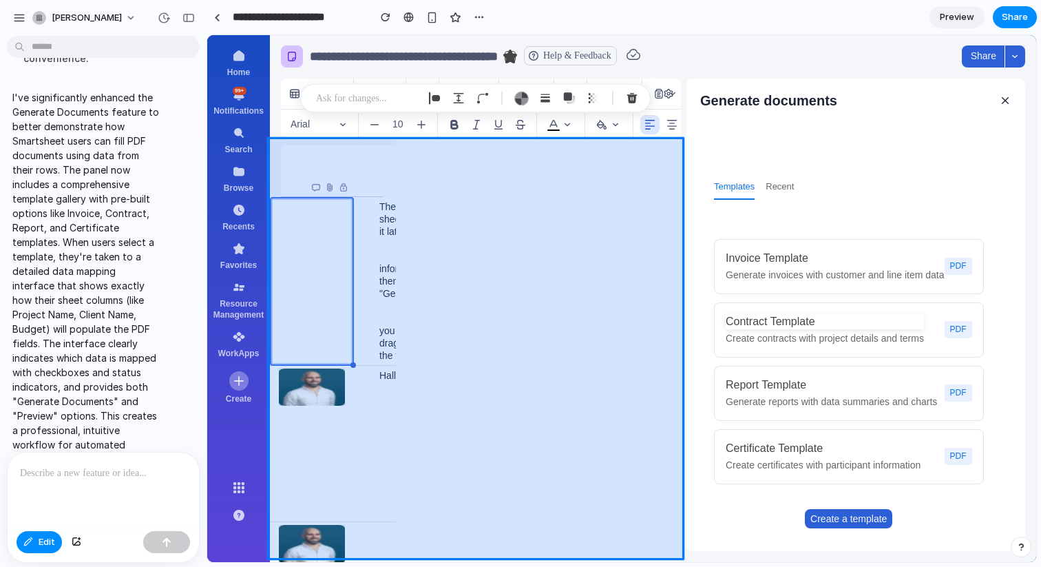
click at [524, 222] on div at bounding box center [622, 299] width 828 height 526
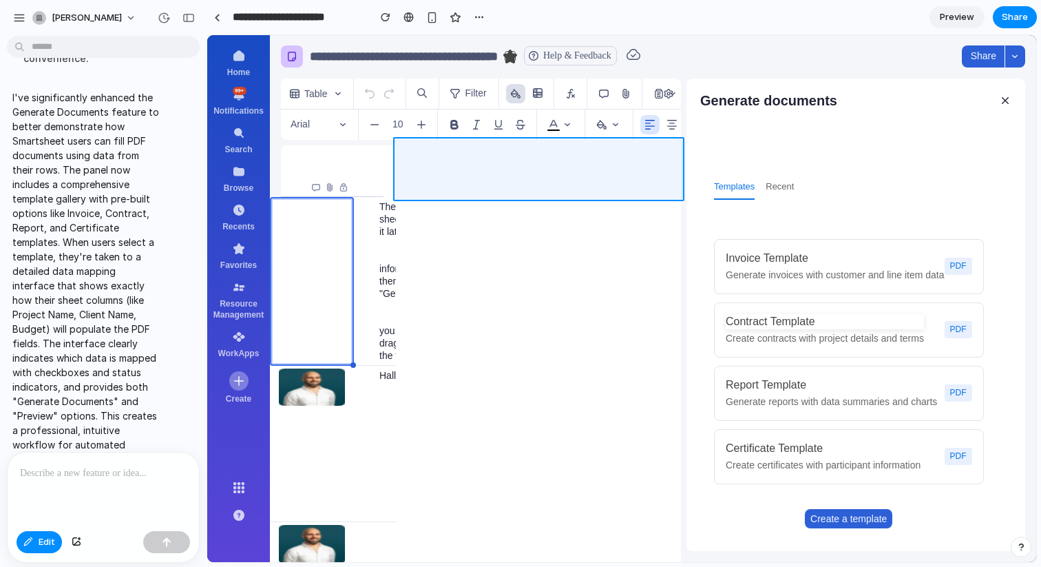
click at [544, 164] on div at bounding box center [622, 299] width 828 height 526
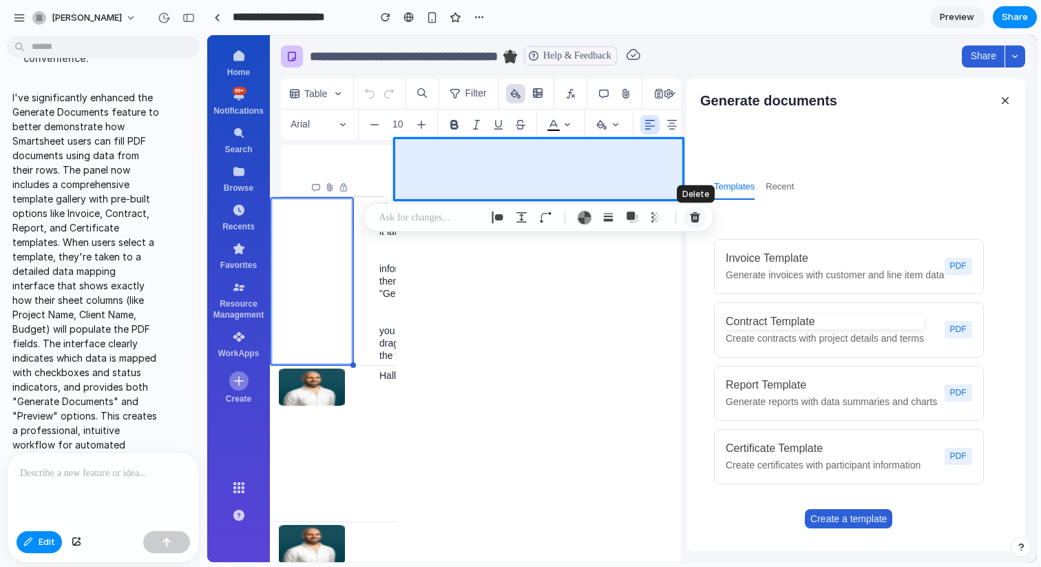
click at [694, 213] on div "button" at bounding box center [695, 217] width 12 height 12
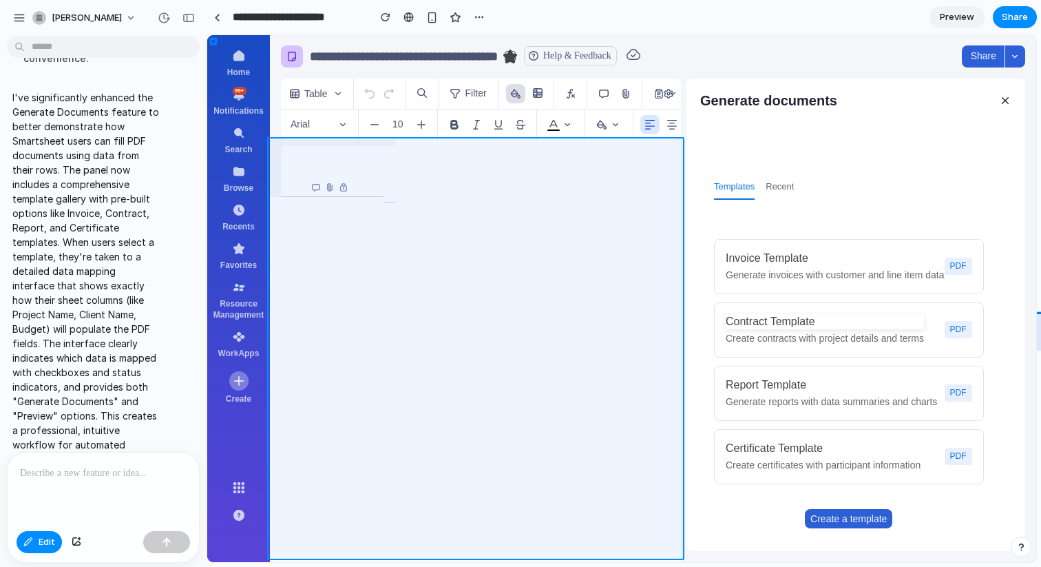
click at [495, 224] on div at bounding box center [622, 299] width 828 height 526
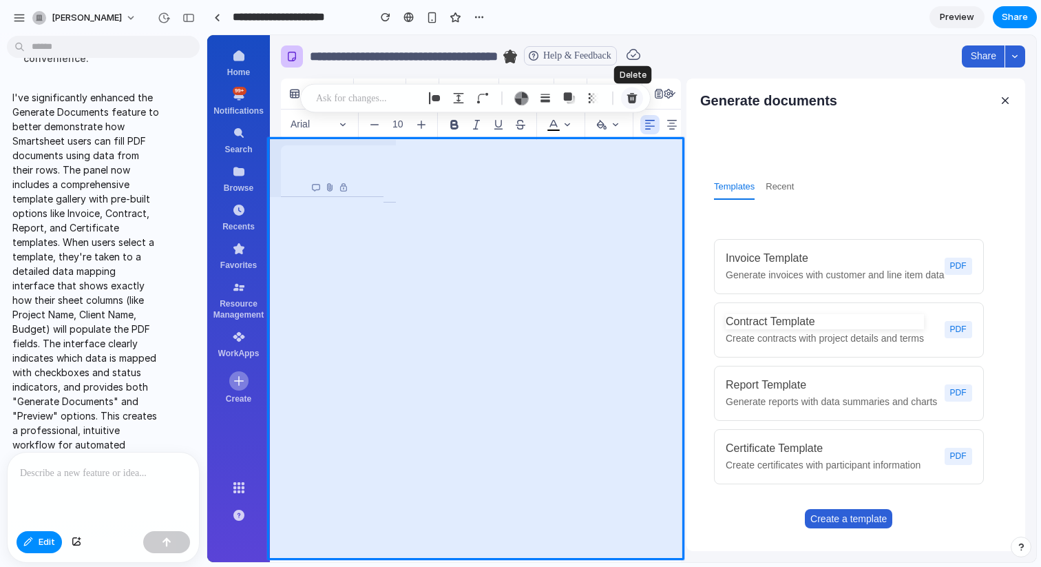
click at [639, 96] on button "button" at bounding box center [632, 98] width 22 height 22
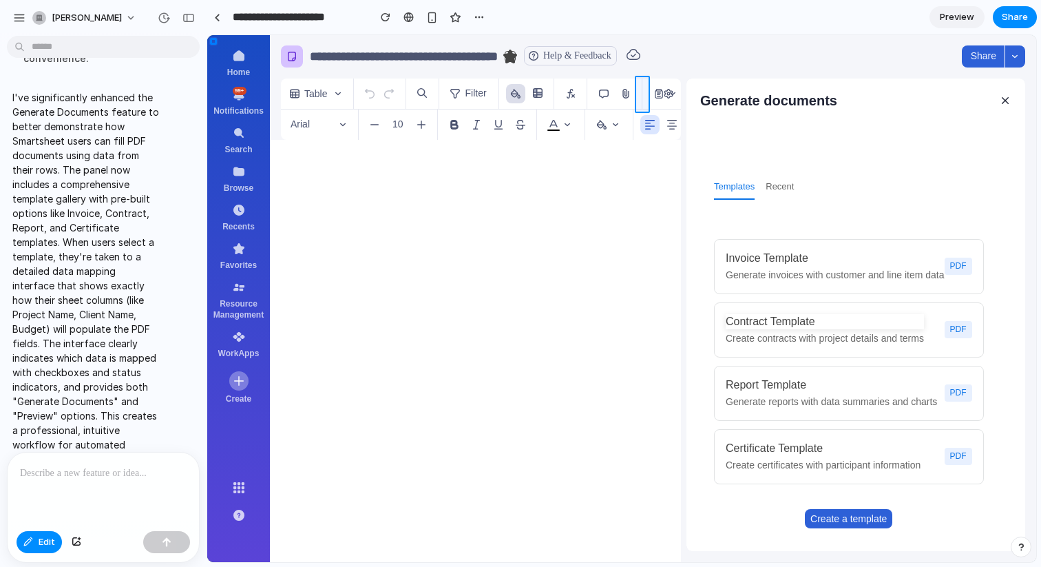
click at [513, 205] on div at bounding box center [622, 299] width 828 height 526
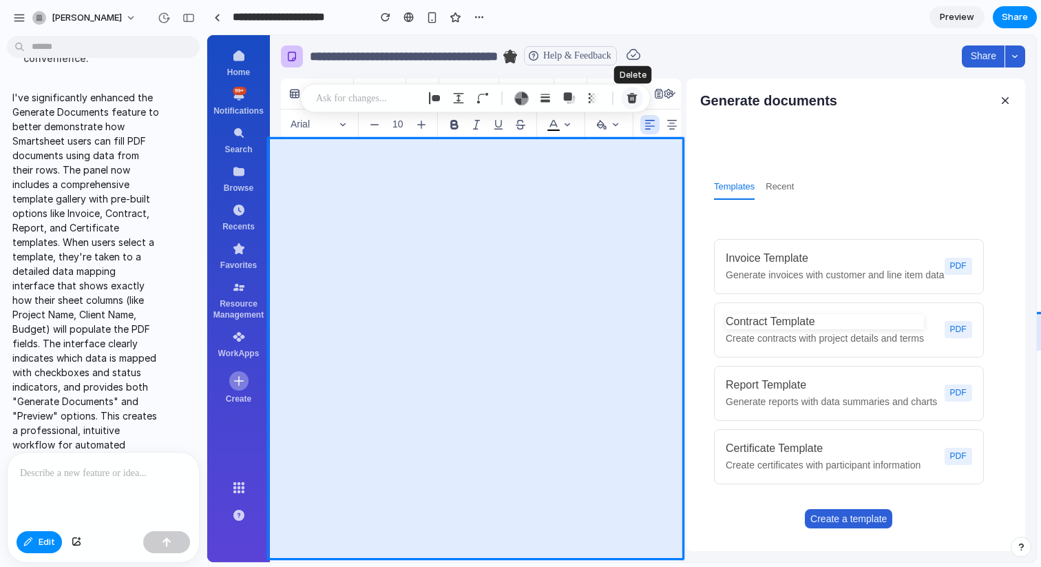
click at [628, 100] on div "button" at bounding box center [632, 98] width 12 height 12
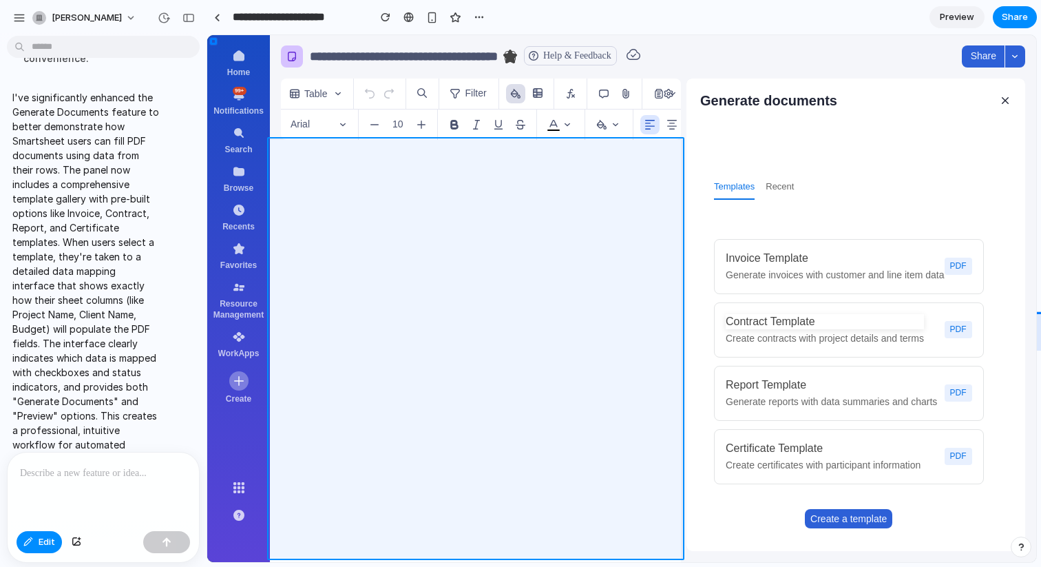
click at [547, 207] on div at bounding box center [622, 299] width 828 height 526
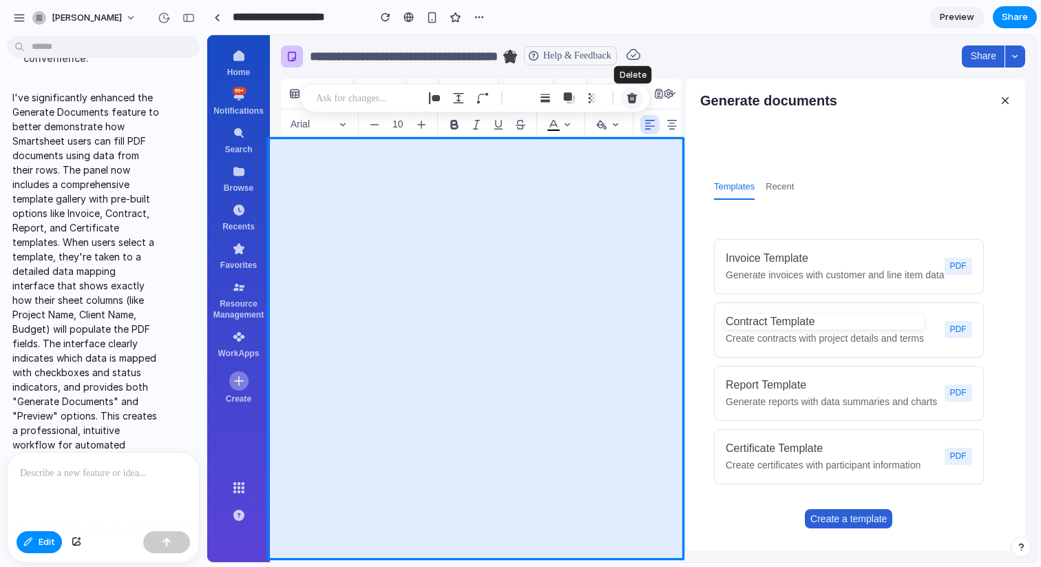
click at [631, 98] on div "button" at bounding box center [632, 98] width 12 height 12
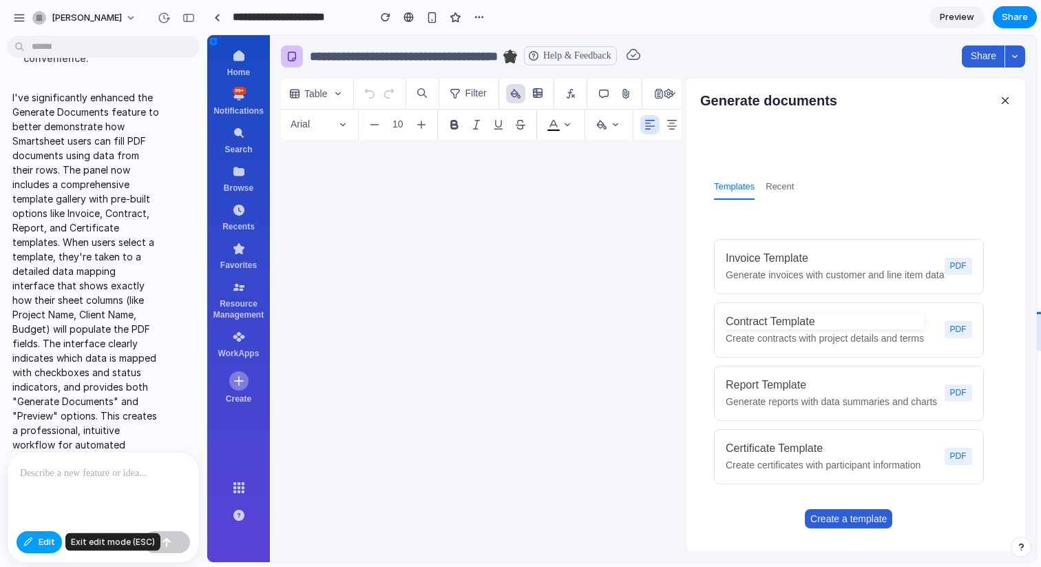
click at [39, 543] on span "Edit" at bounding box center [47, 542] width 17 height 14
click at [1003, 103] on span "button" at bounding box center [1006, 101] width 14 height 14
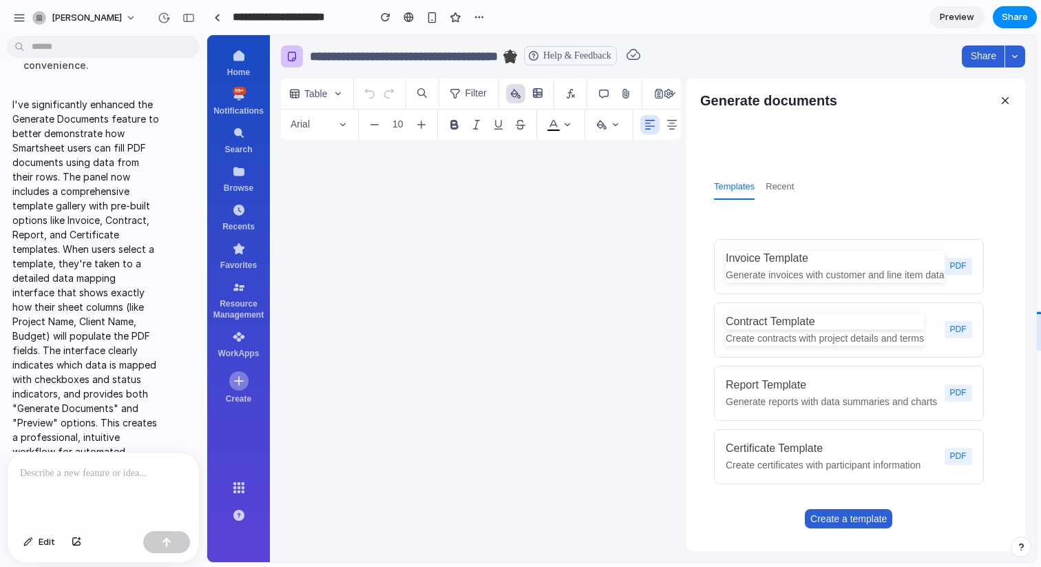
scroll to position [642, 0]
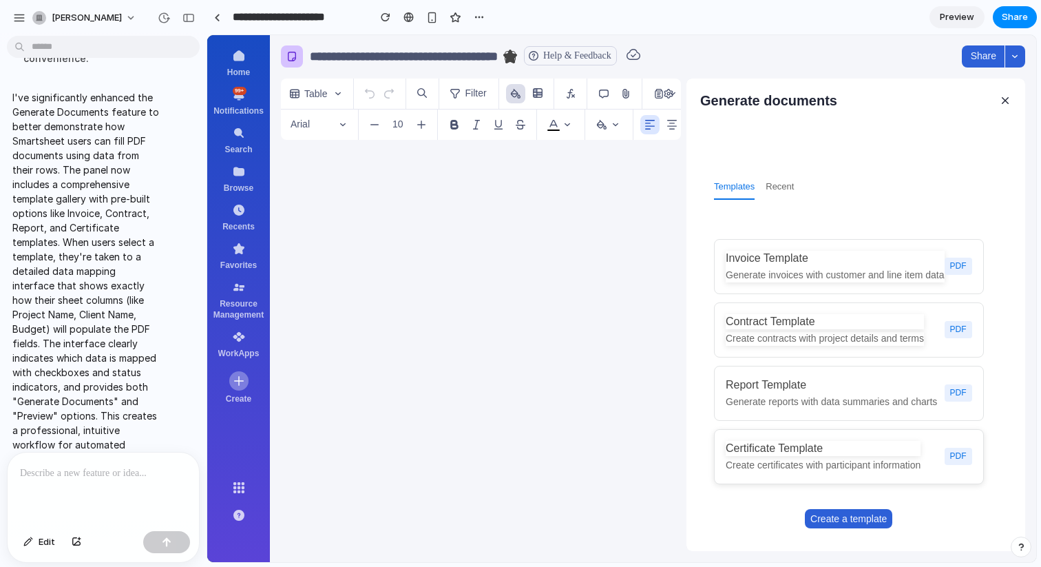
click at [816, 445] on h4 "Certificate Template" at bounding box center [823, 448] width 195 height 15
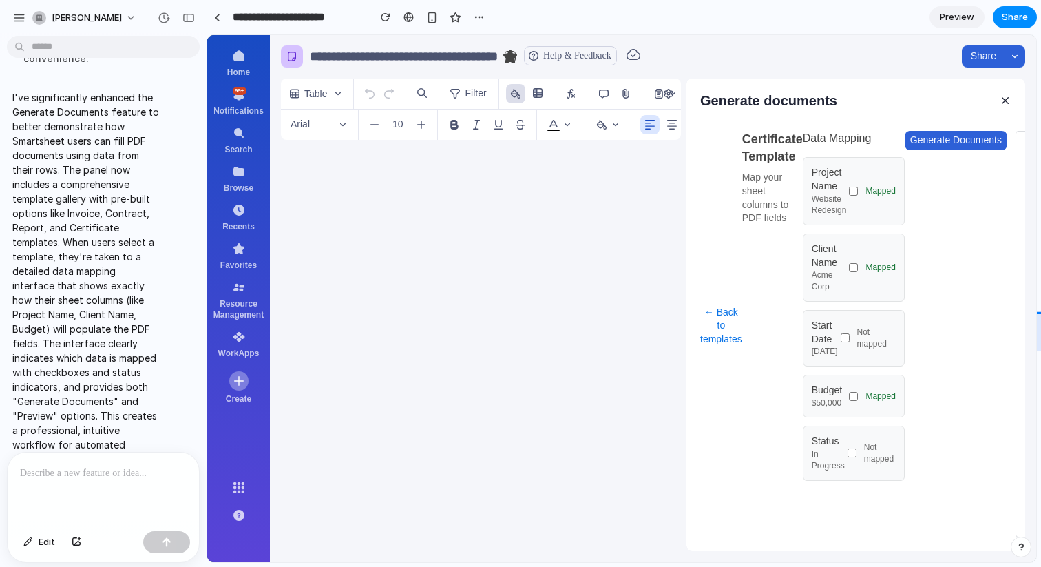
click at [728, 326] on button "← Back to templates" at bounding box center [721, 326] width 42 height 390
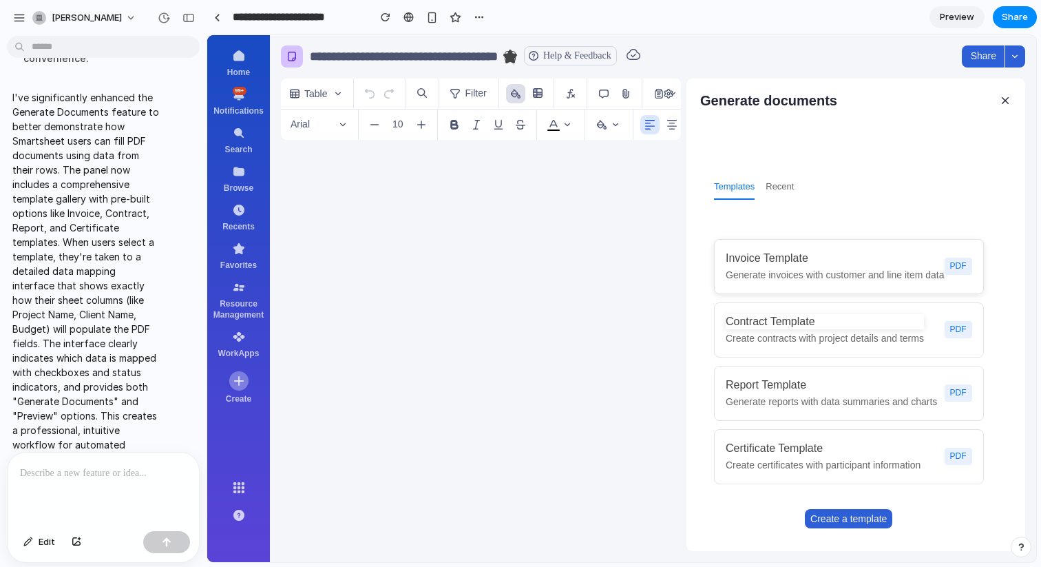
click at [771, 264] on h4 "Invoice Template" at bounding box center [835, 258] width 219 height 15
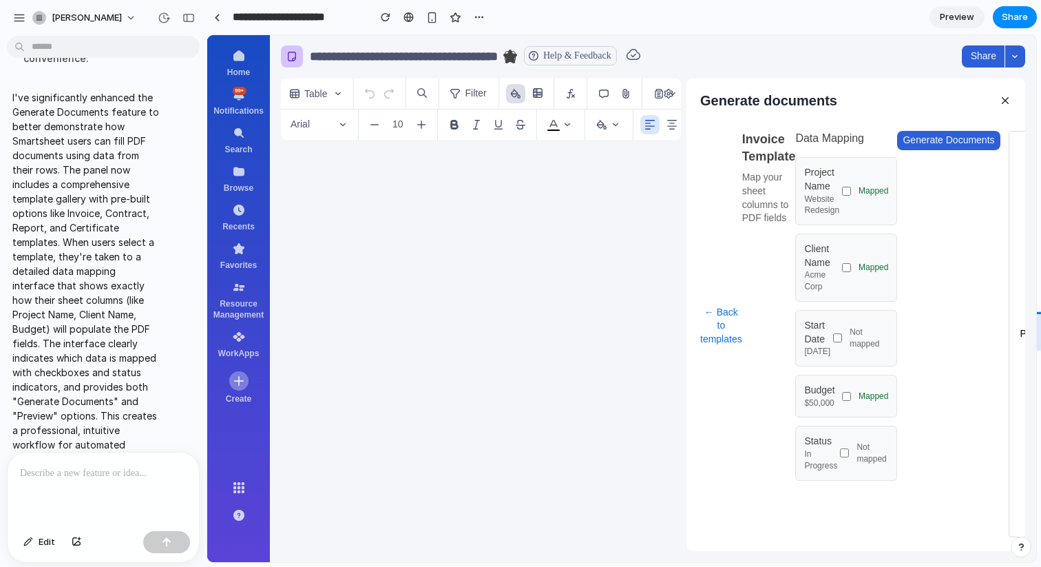
click at [1003, 103] on span "button" at bounding box center [1006, 101] width 14 height 14
